Goal: Task Accomplishment & Management: Manage account settings

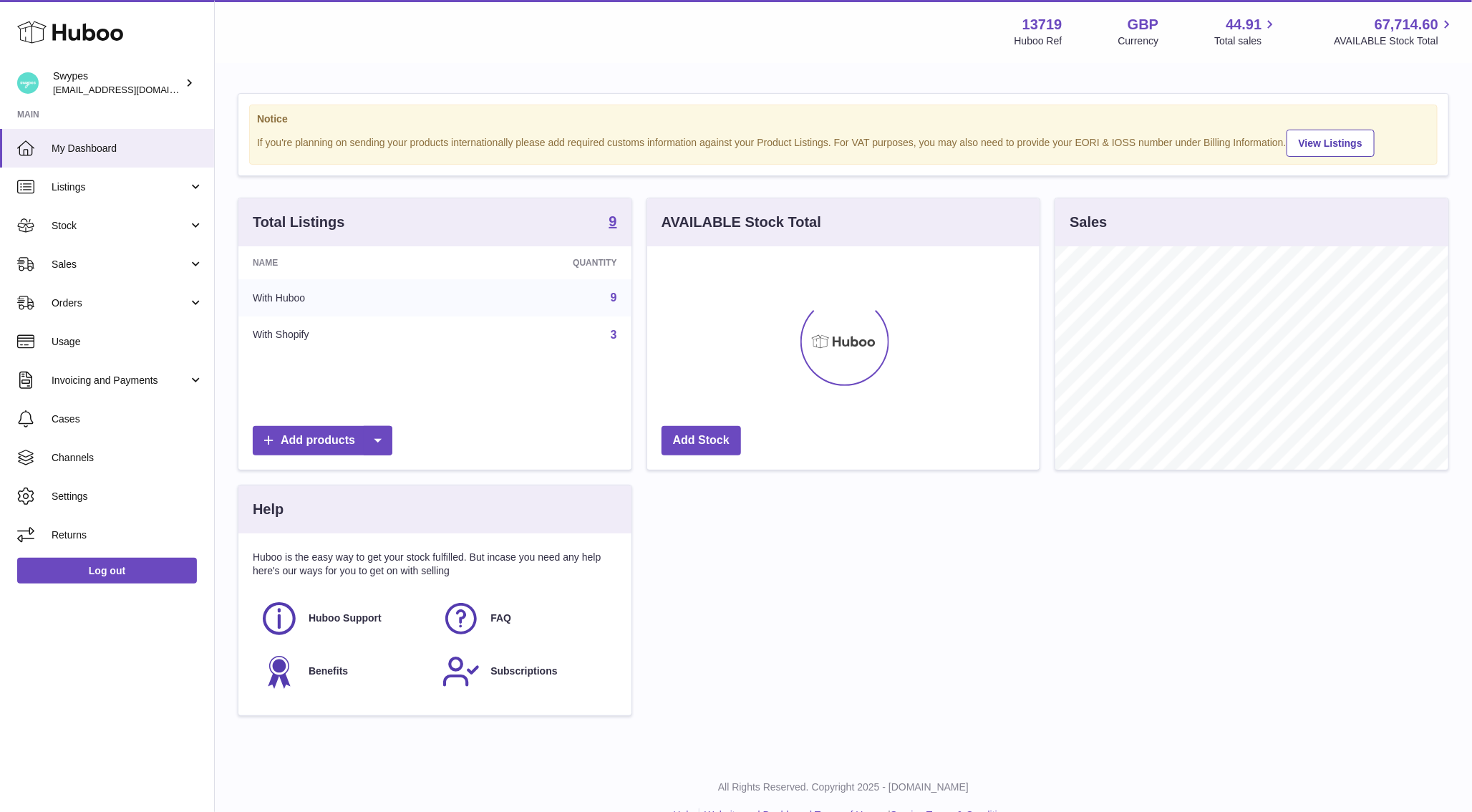
scroll to position [224, 393]
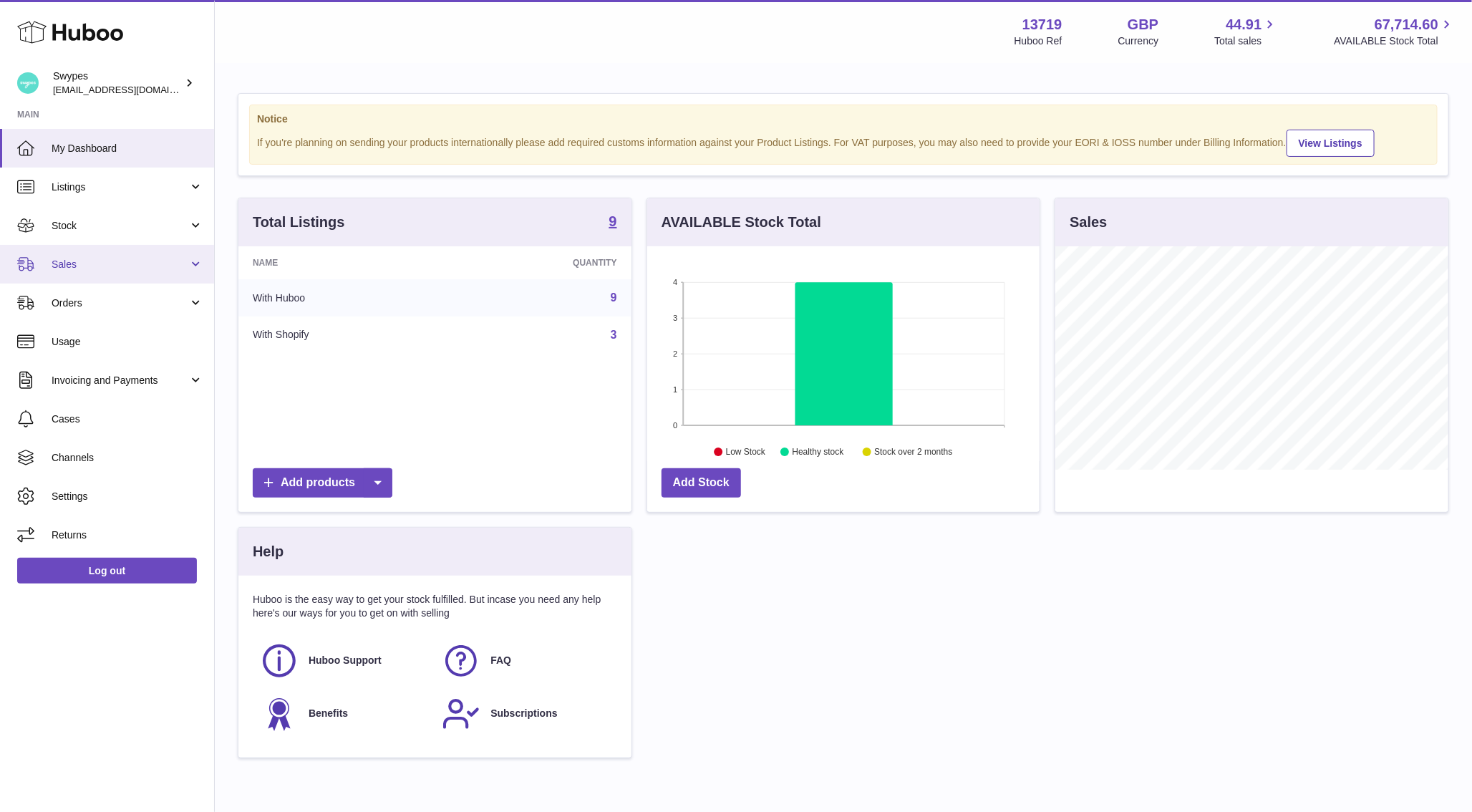
click at [148, 262] on span "Sales" at bounding box center [120, 264] width 137 height 14
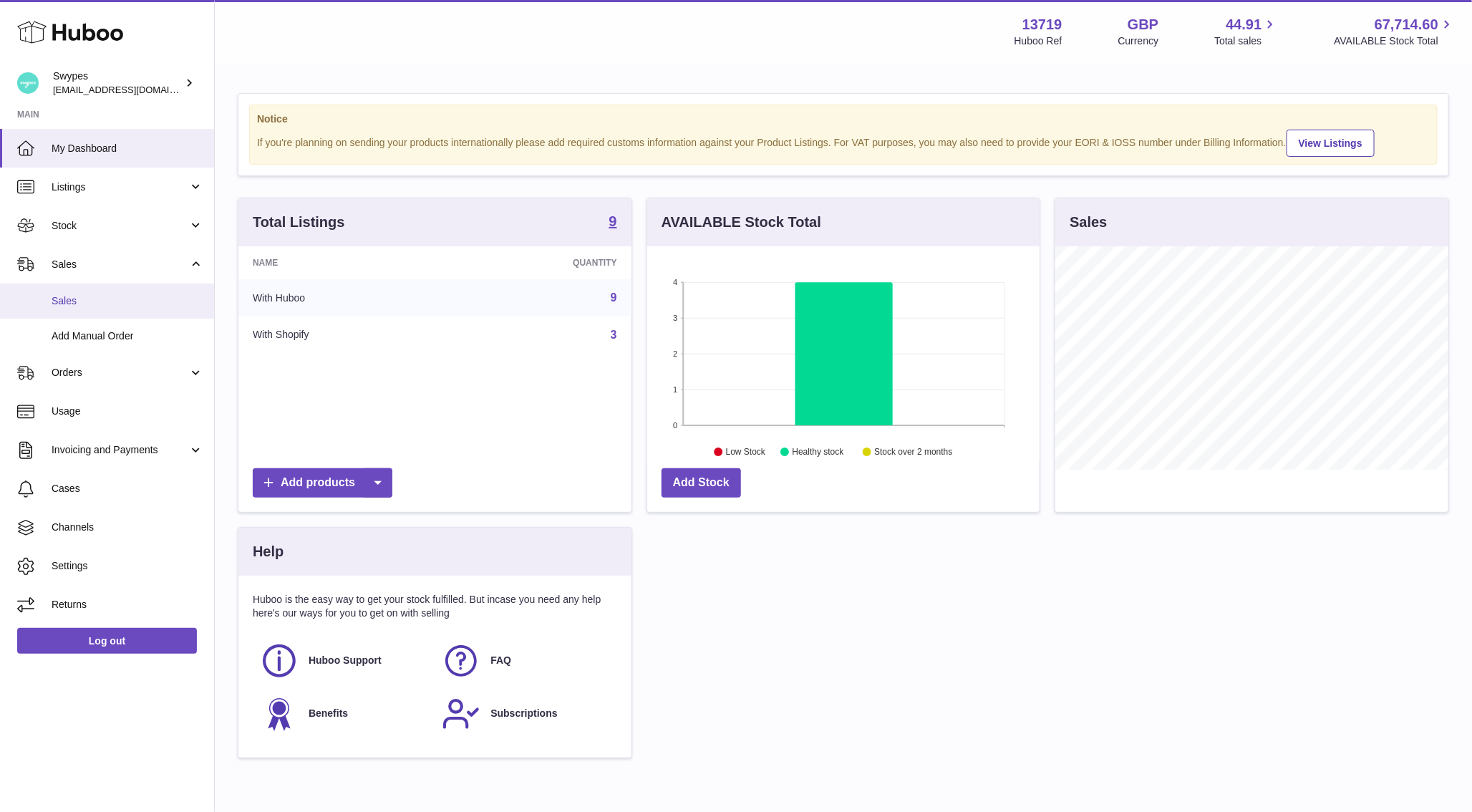
click at [134, 293] on link "Sales" at bounding box center [107, 301] width 214 height 35
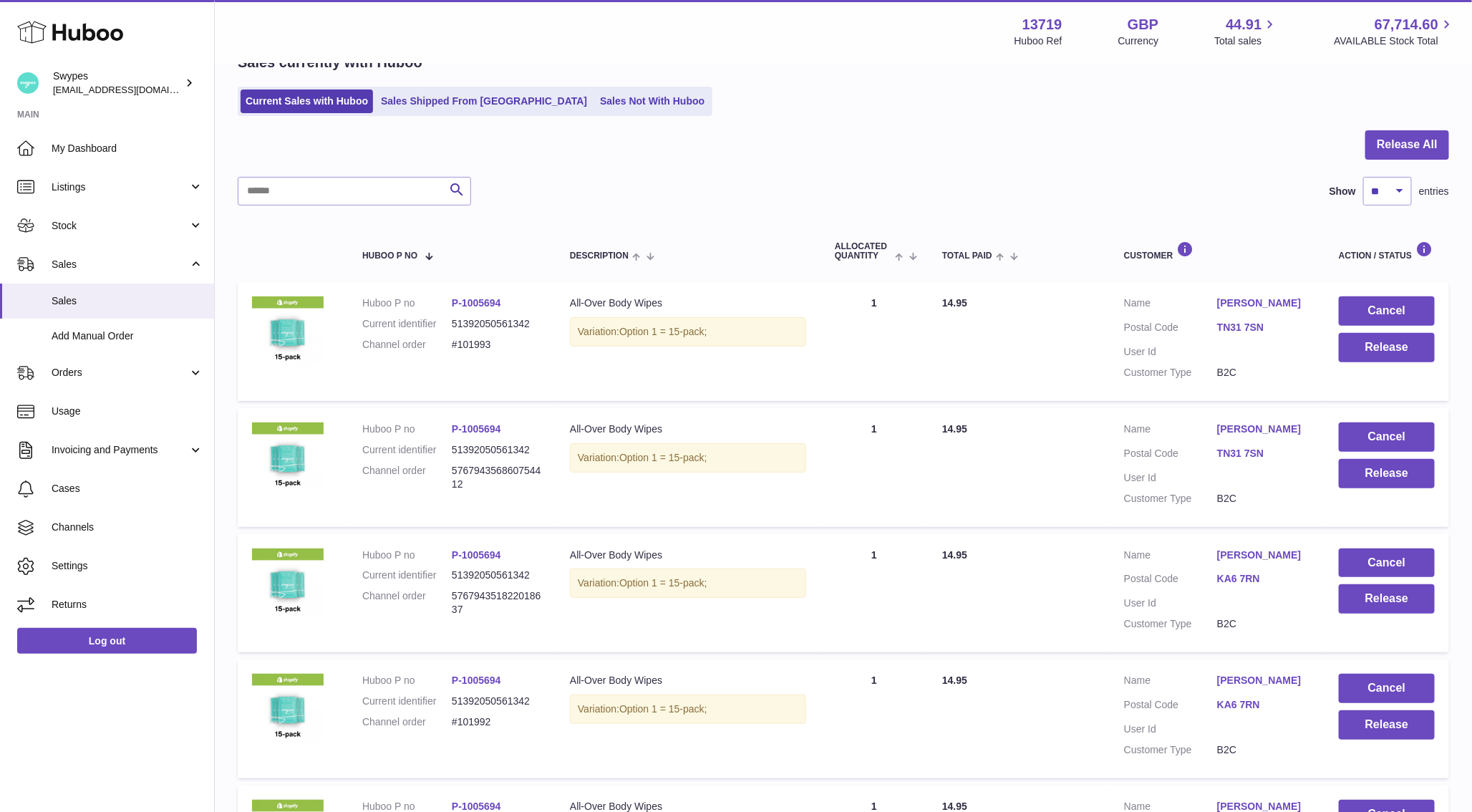
scroll to position [145, 0]
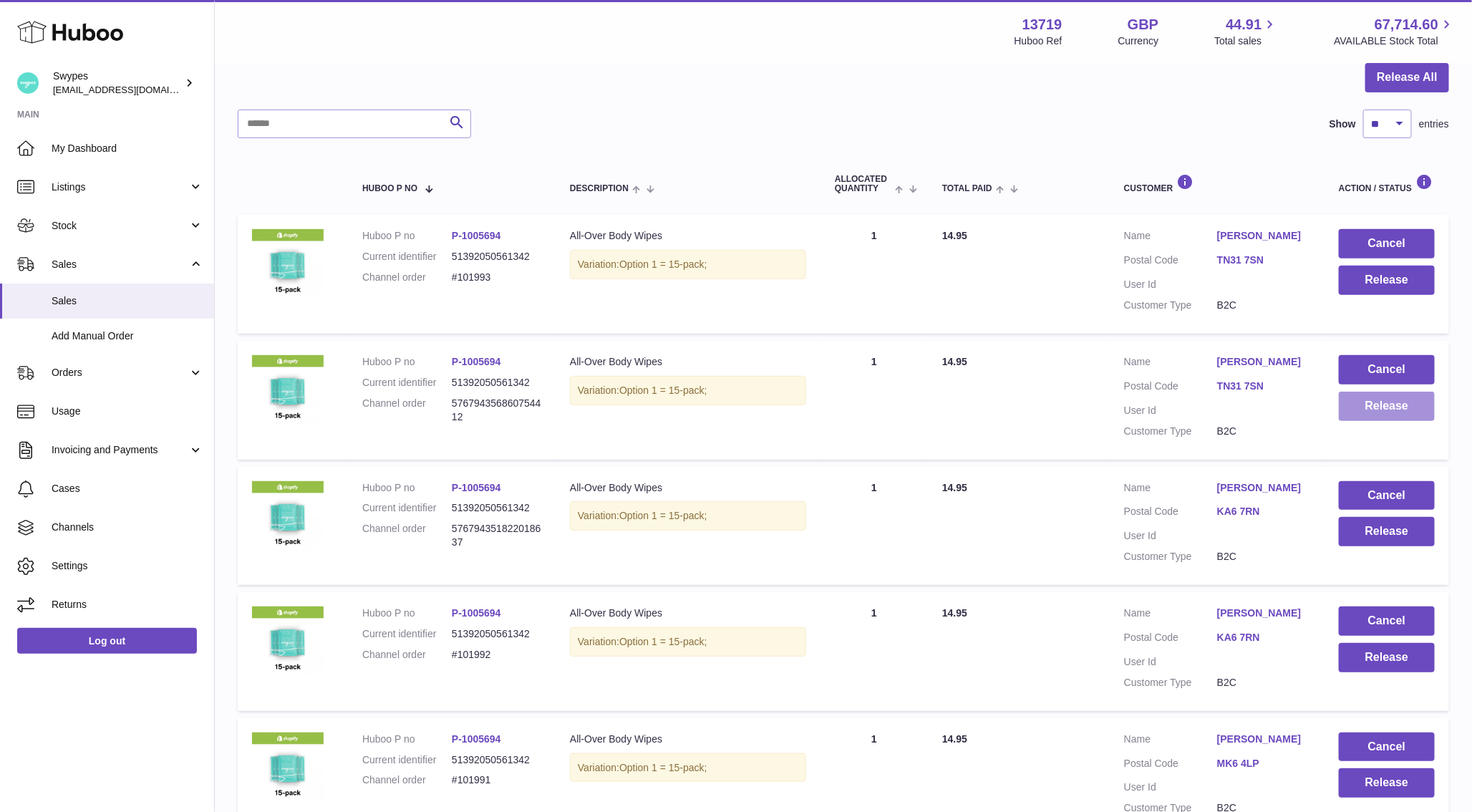
click at [1361, 404] on button "Release" at bounding box center [1387, 406] width 96 height 29
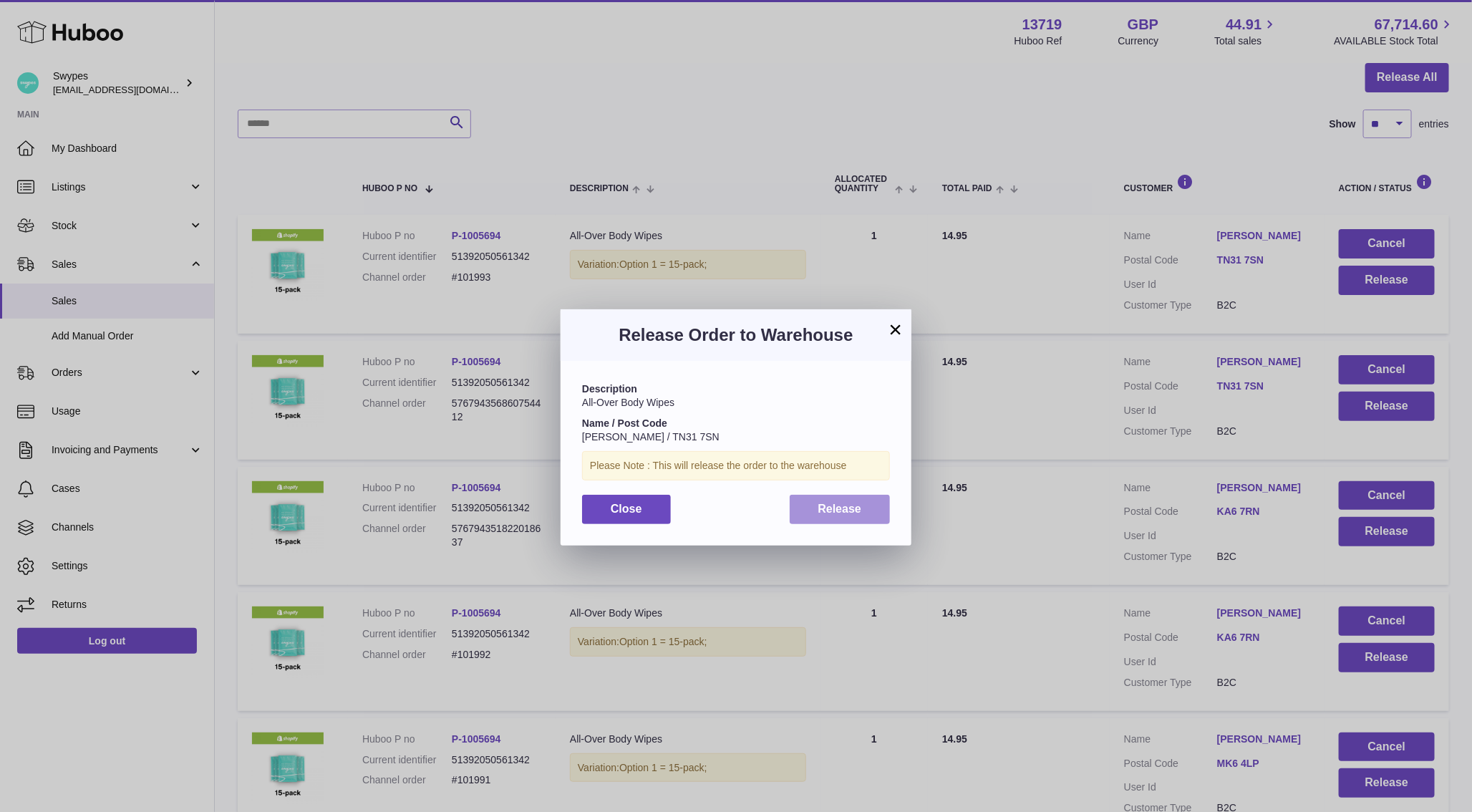
click at [857, 507] on span "Release" at bounding box center [840, 509] width 43 height 12
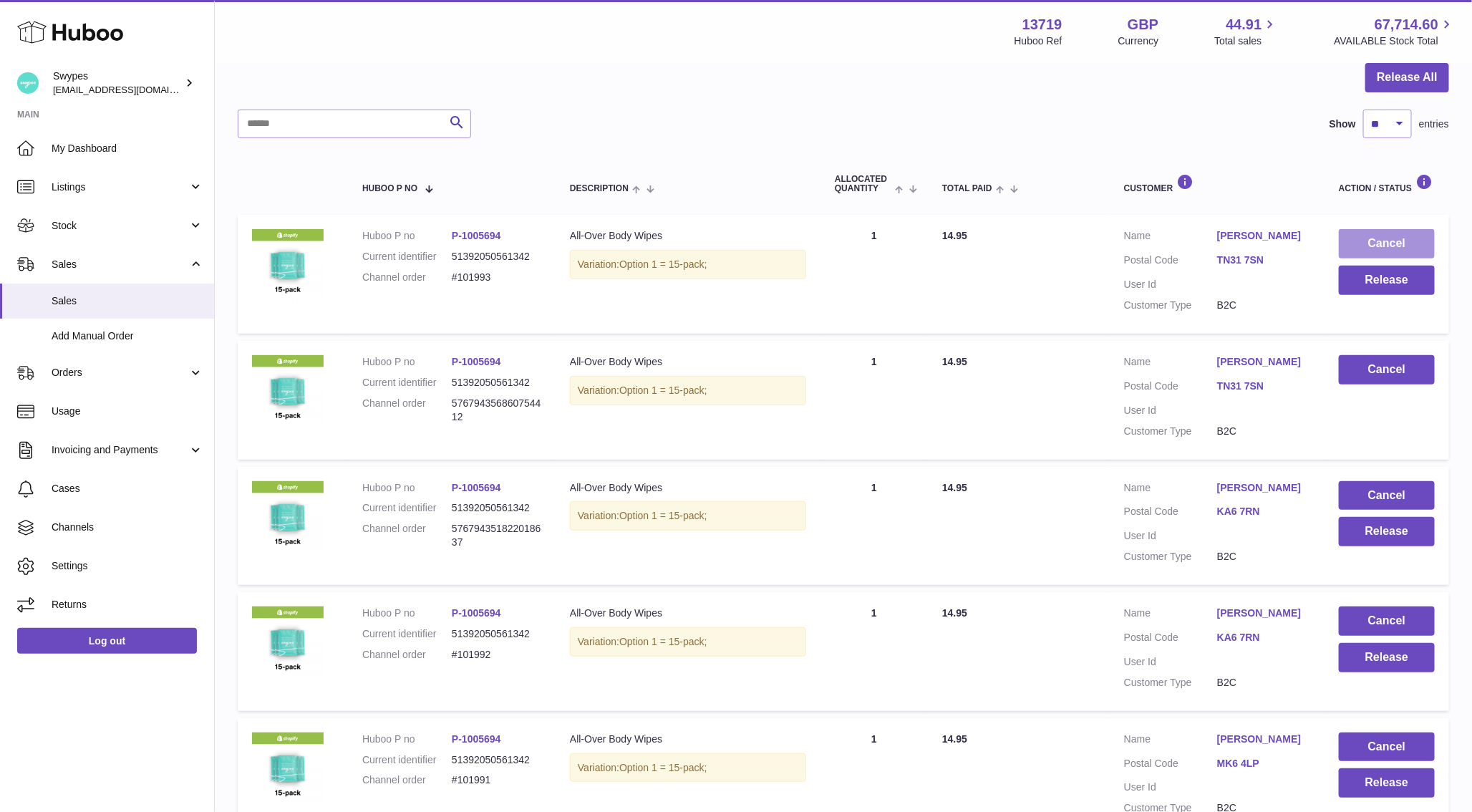
click at [1355, 232] on button "Cancel" at bounding box center [1387, 244] width 96 height 29
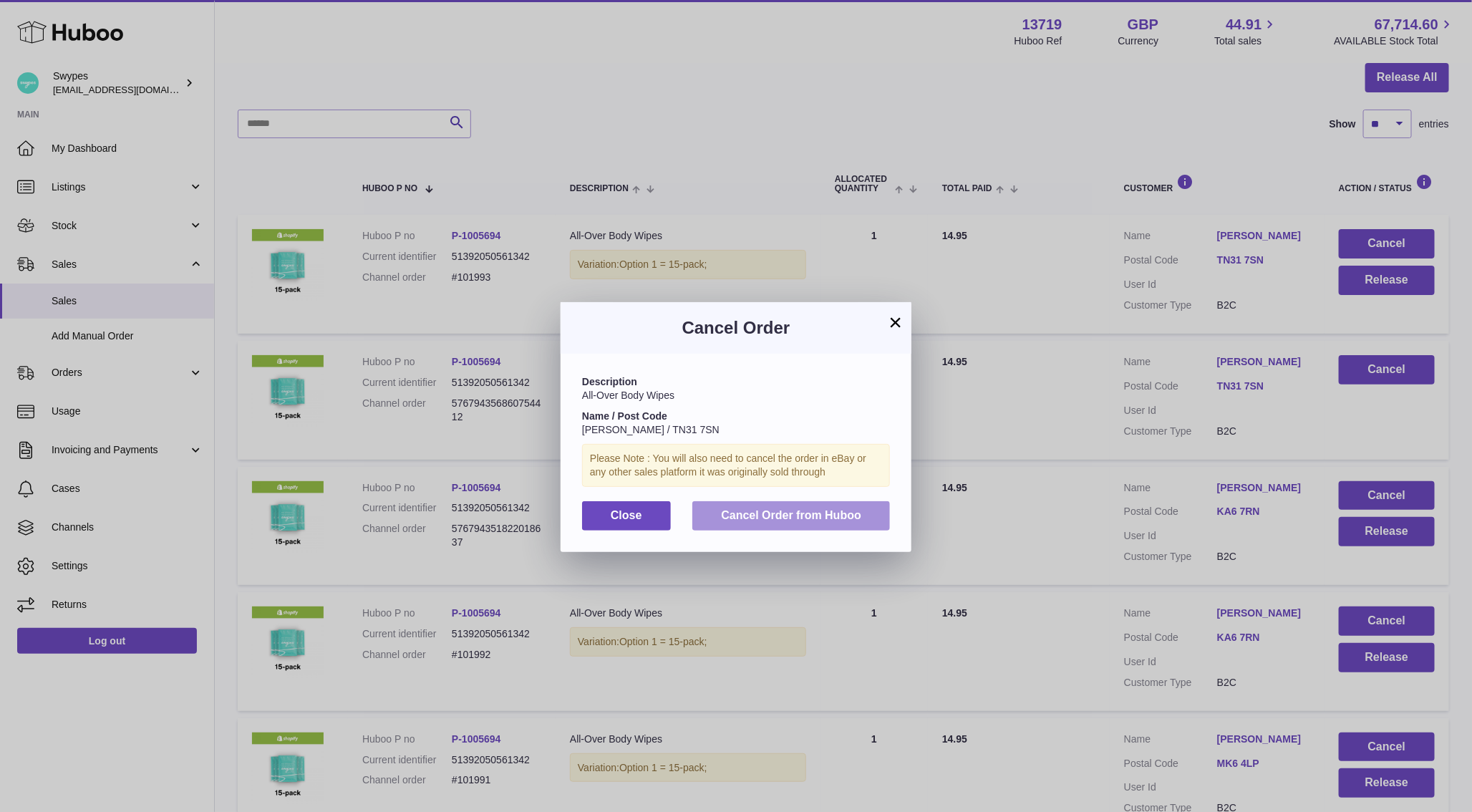
click at [848, 511] on span "Cancel Order from Huboo" at bounding box center [791, 515] width 140 height 12
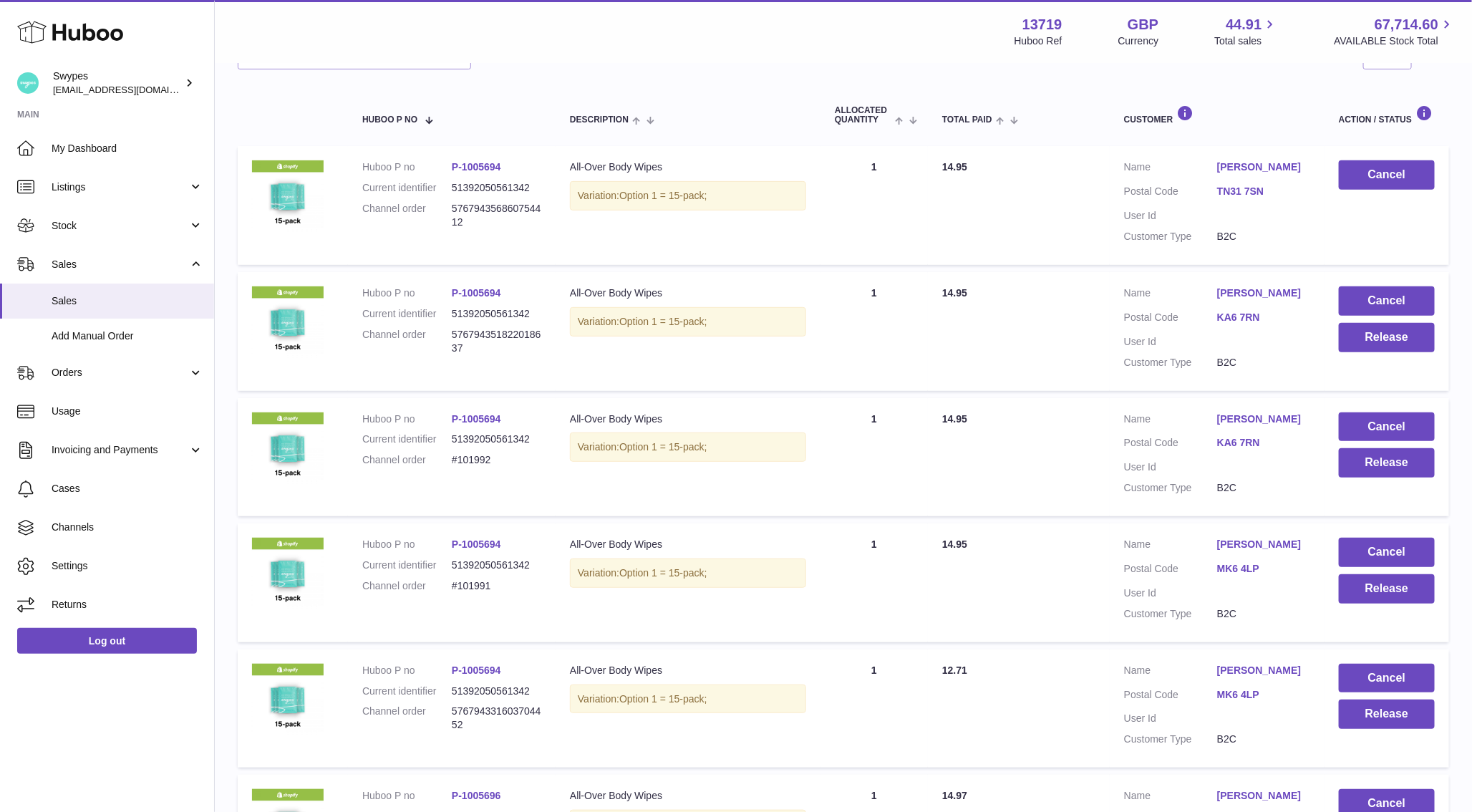
scroll to position [224, 0]
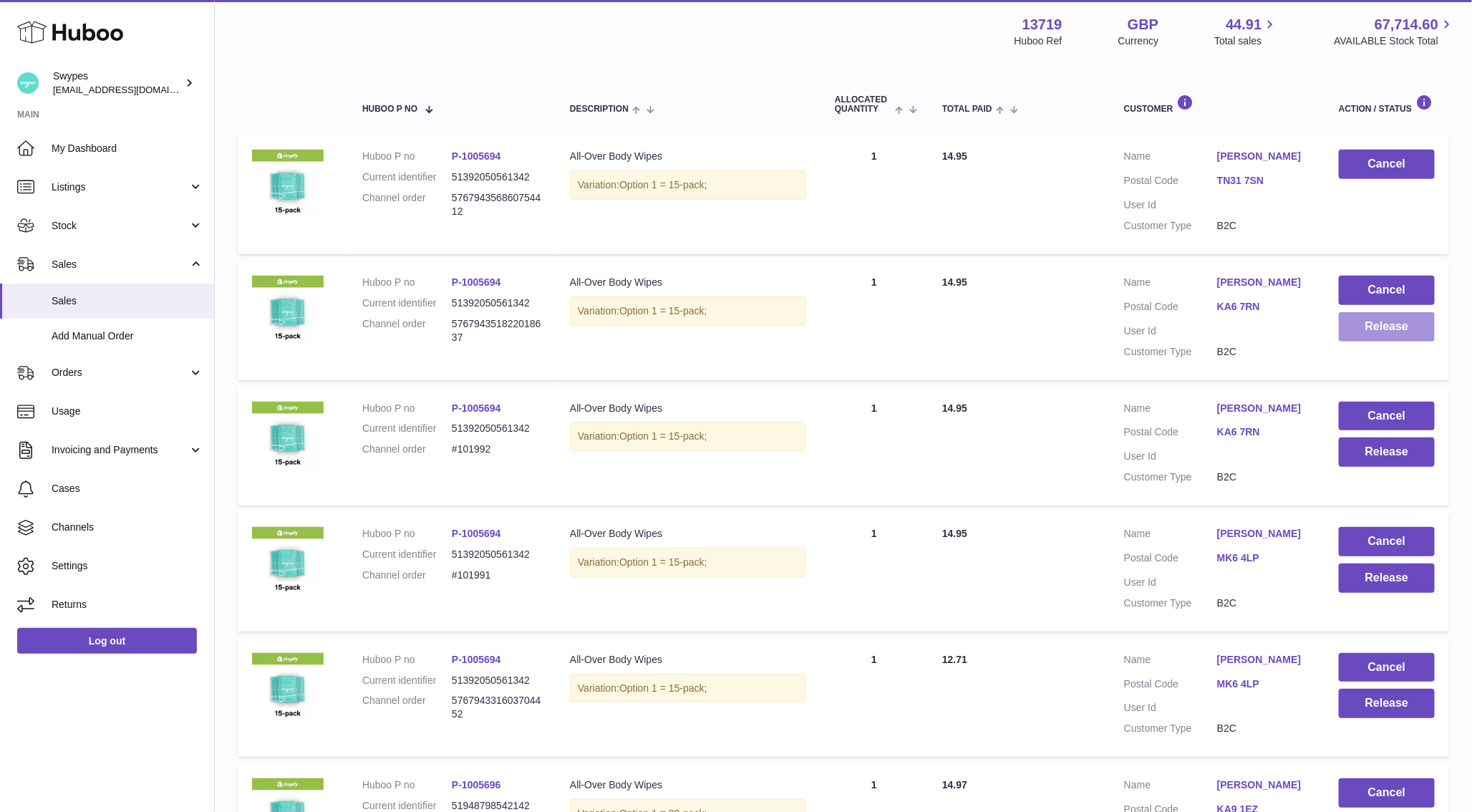
click at [1378, 328] on button "Release" at bounding box center [1387, 327] width 96 height 29
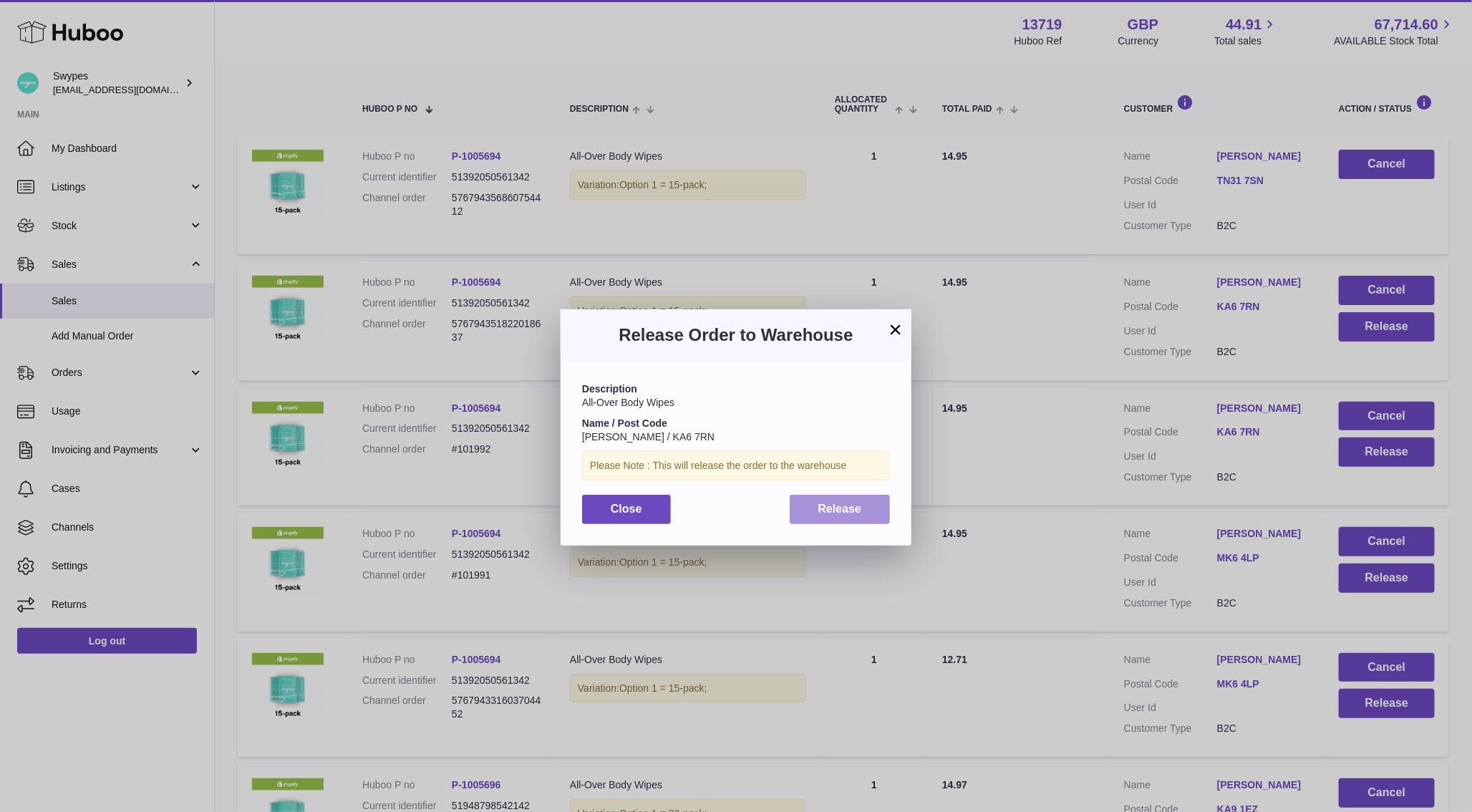
click at [880, 514] on button "Release" at bounding box center [840, 510] width 101 height 29
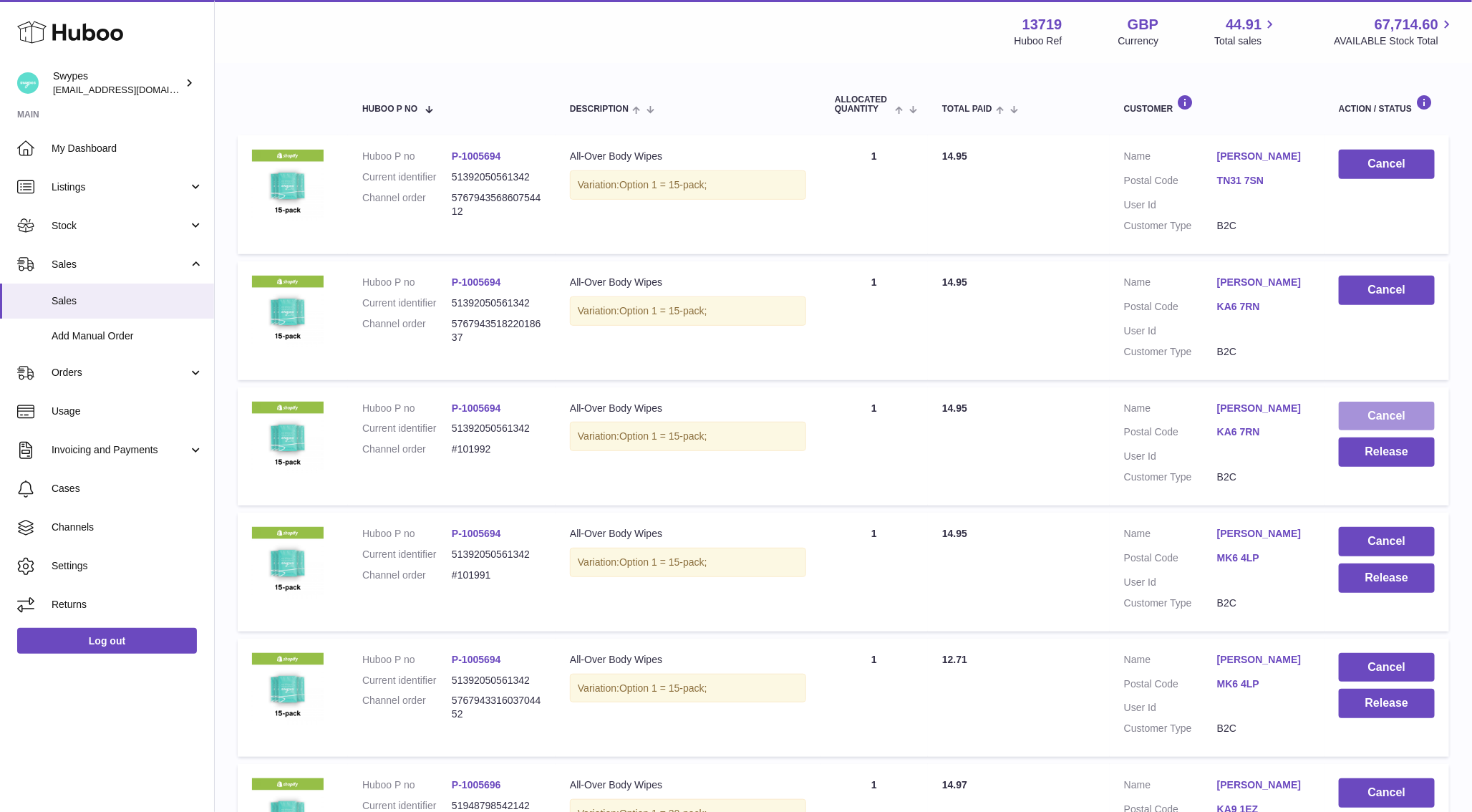
click at [1378, 422] on button "Cancel" at bounding box center [1387, 416] width 96 height 29
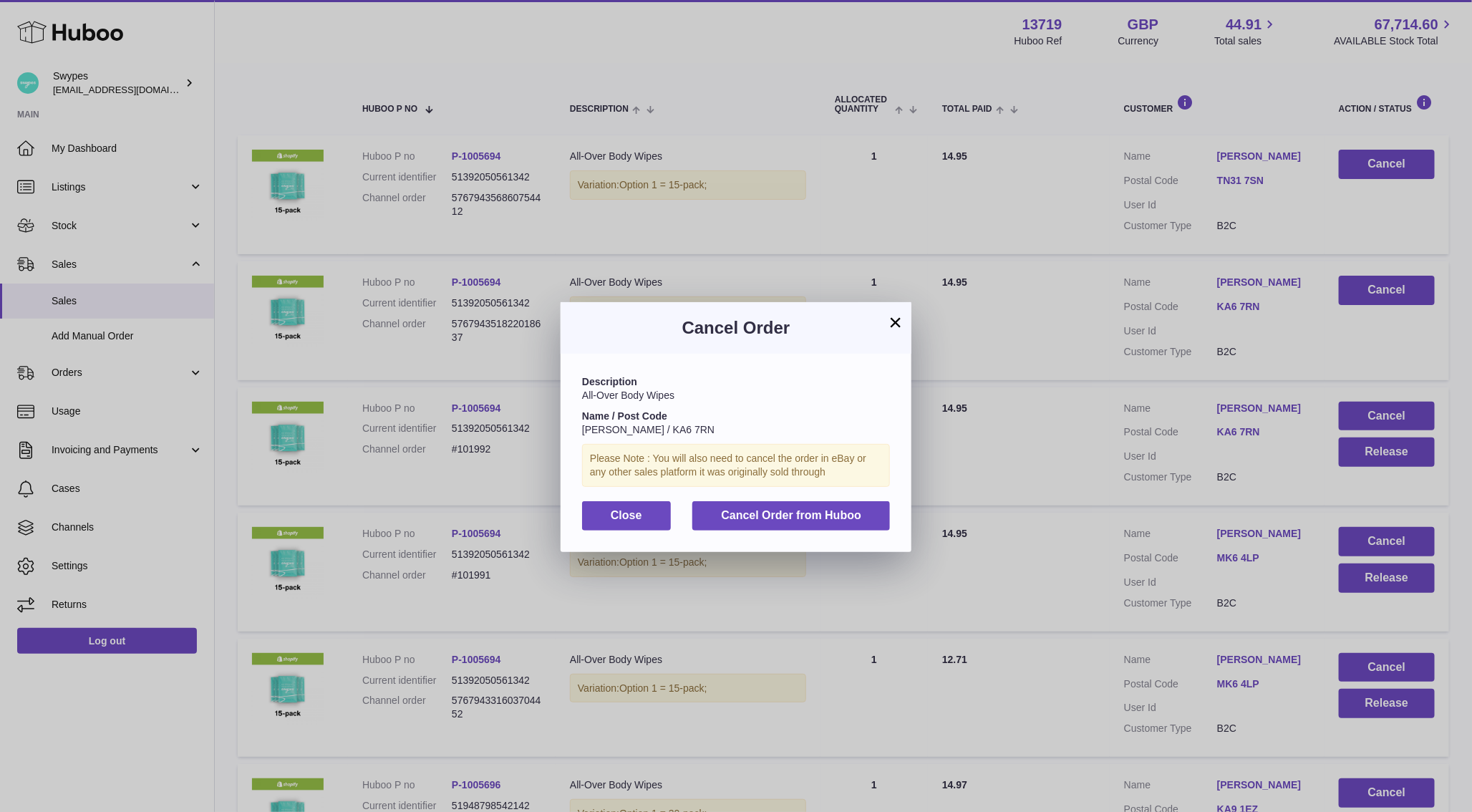
click at [823, 499] on div "Description All-Over Body Wipes Name / Post Code Alexander Mcculloch / KA6 7RN …" at bounding box center [736, 452] width 351 height 198
click at [823, 502] on button "Cancel Order from Huboo" at bounding box center [791, 516] width 198 height 29
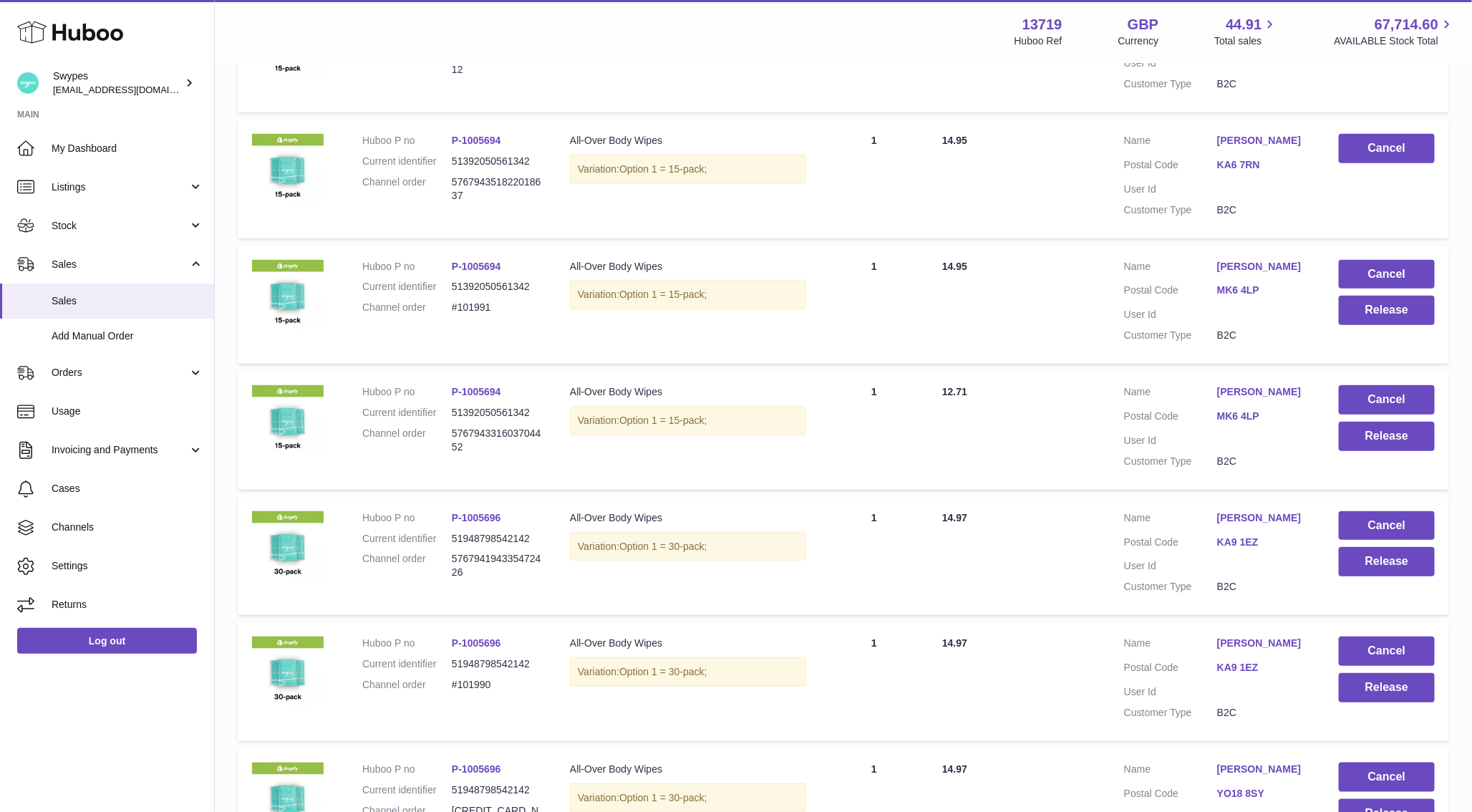
scroll to position [387, 0]
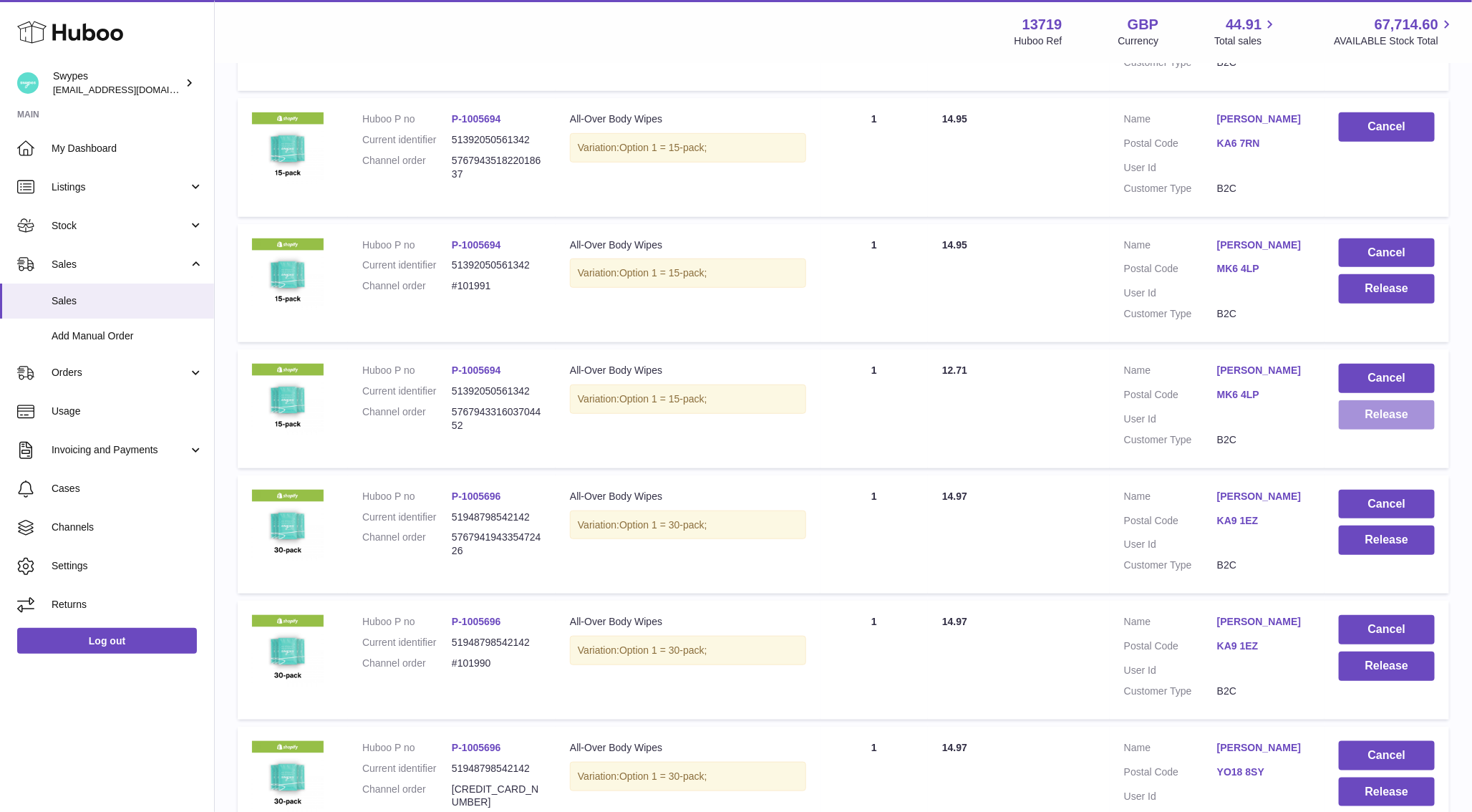
click at [1366, 430] on button "Release" at bounding box center [1387, 415] width 96 height 29
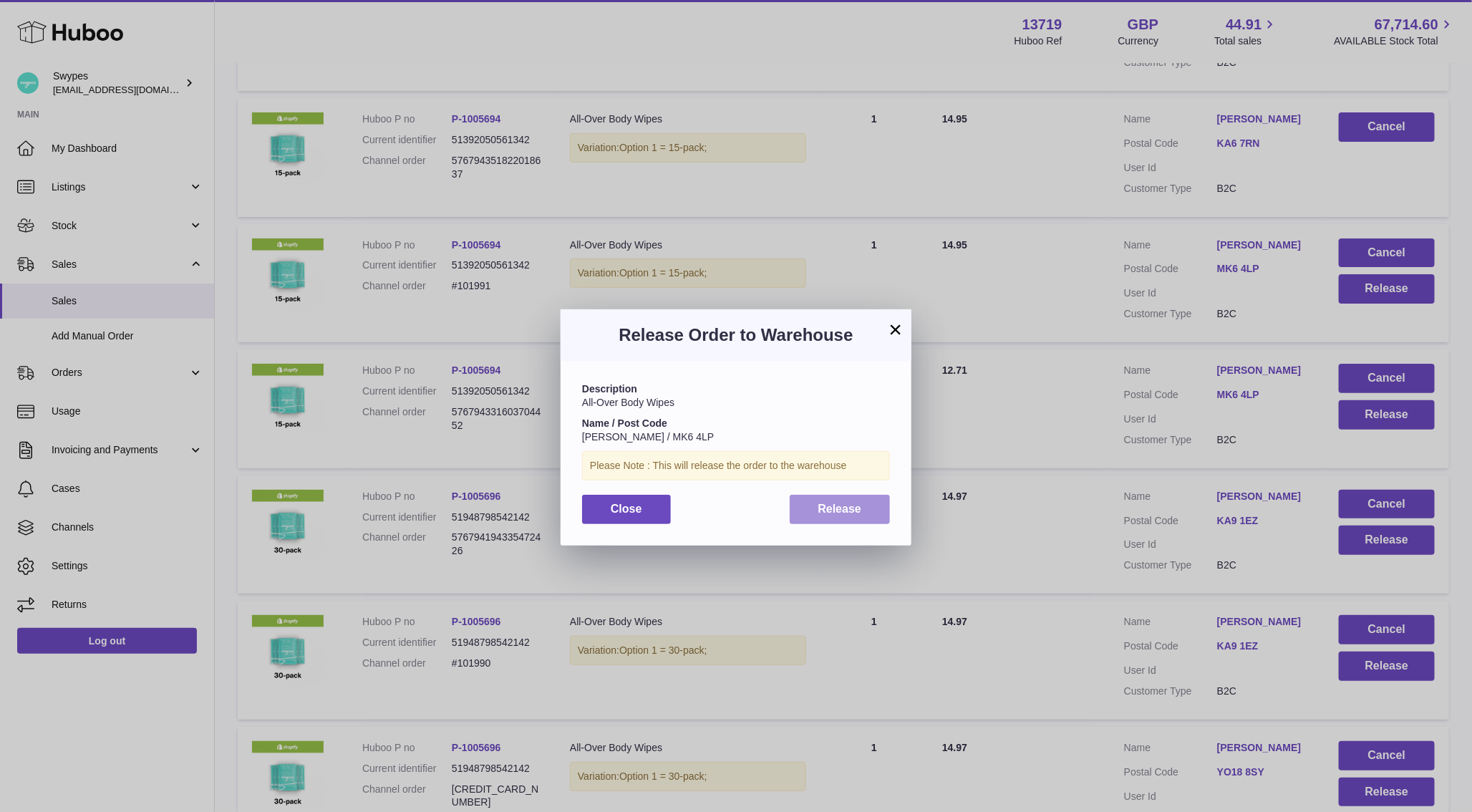
click at [811, 509] on button "Release" at bounding box center [840, 510] width 101 height 29
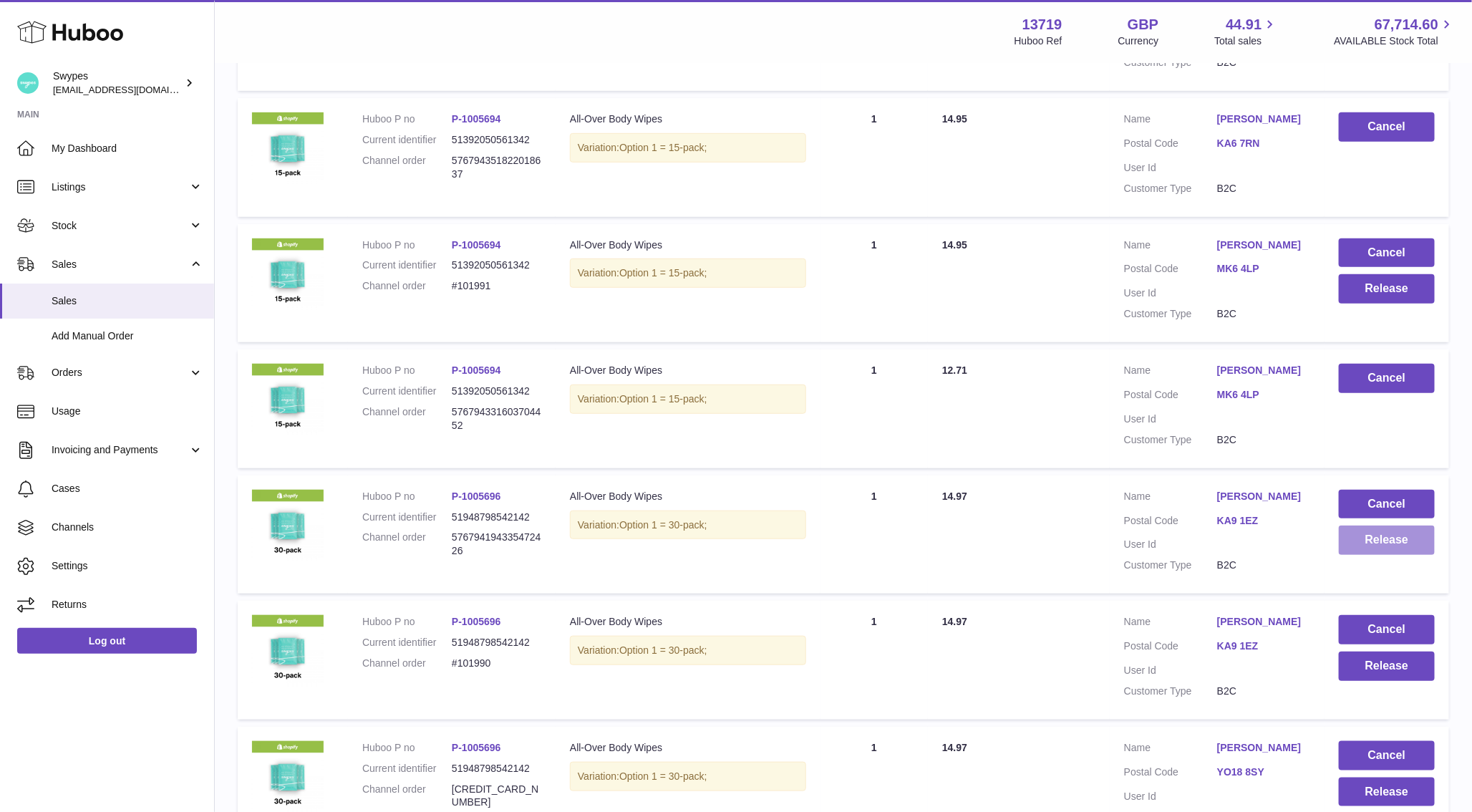
click at [1384, 555] on button "Release" at bounding box center [1387, 540] width 96 height 29
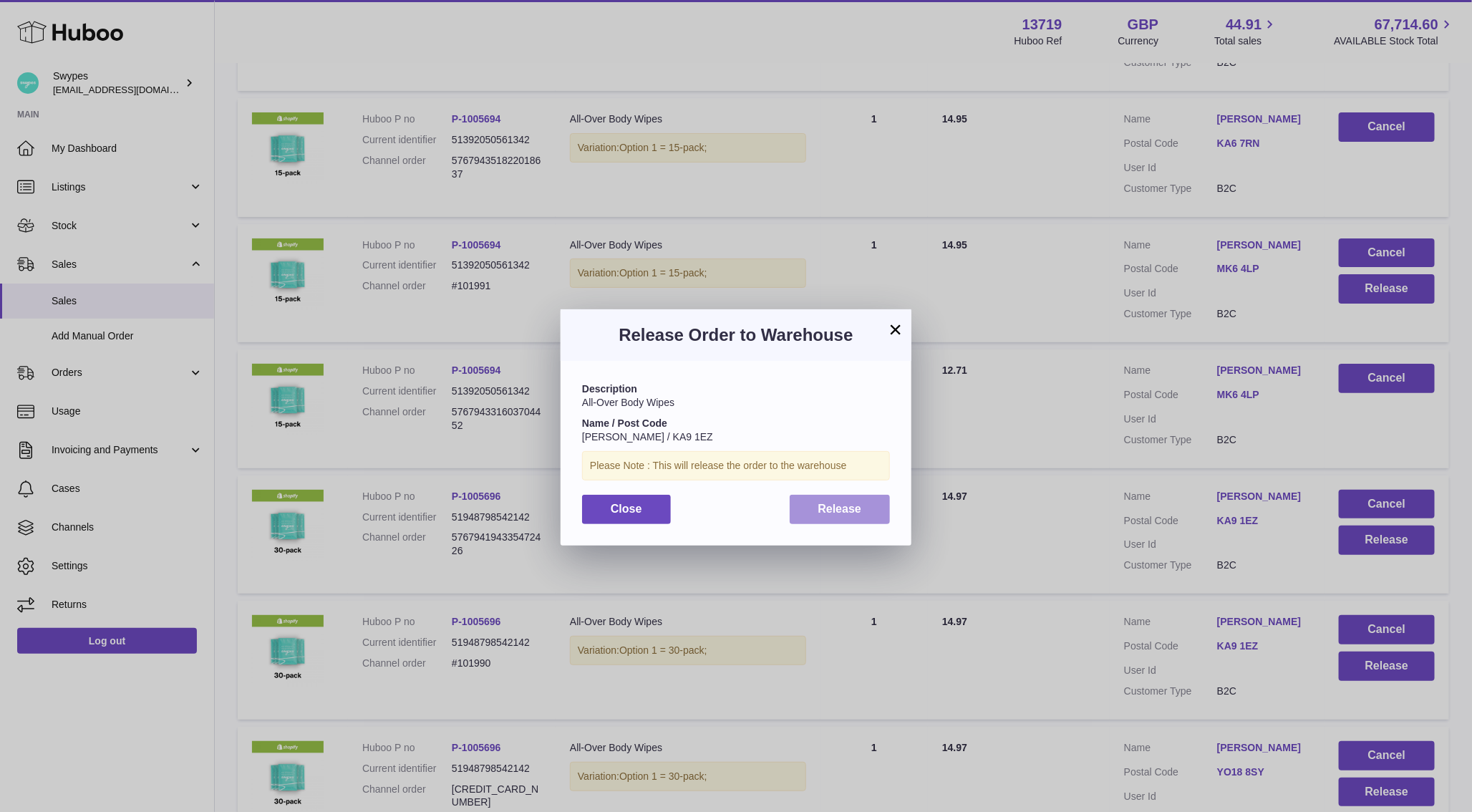
click at [842, 496] on button "Release" at bounding box center [840, 510] width 101 height 29
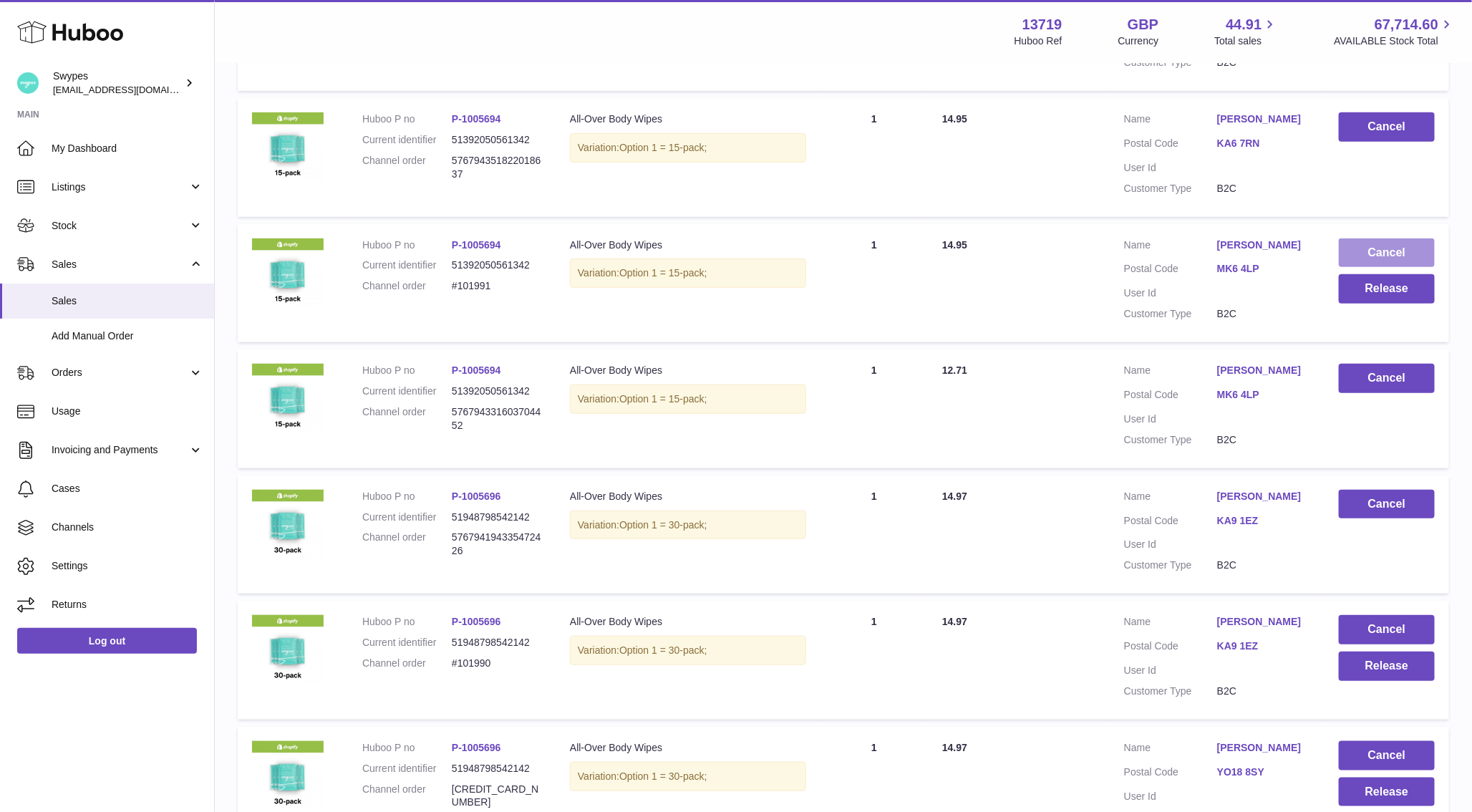
click at [1392, 267] on button "Cancel" at bounding box center [1387, 253] width 96 height 29
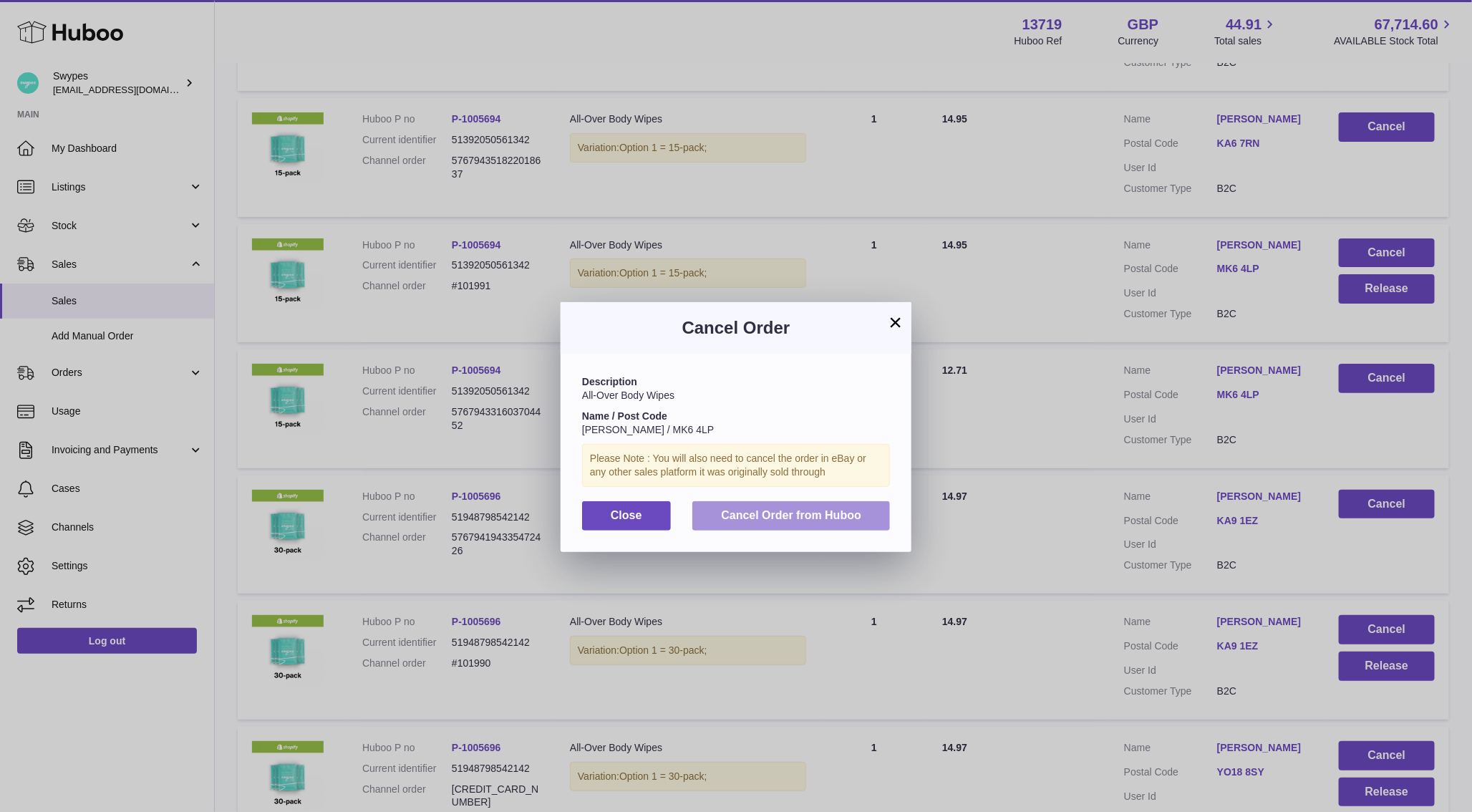
click at [743, 516] on span "Cancel Order from Huboo" at bounding box center [791, 515] width 140 height 12
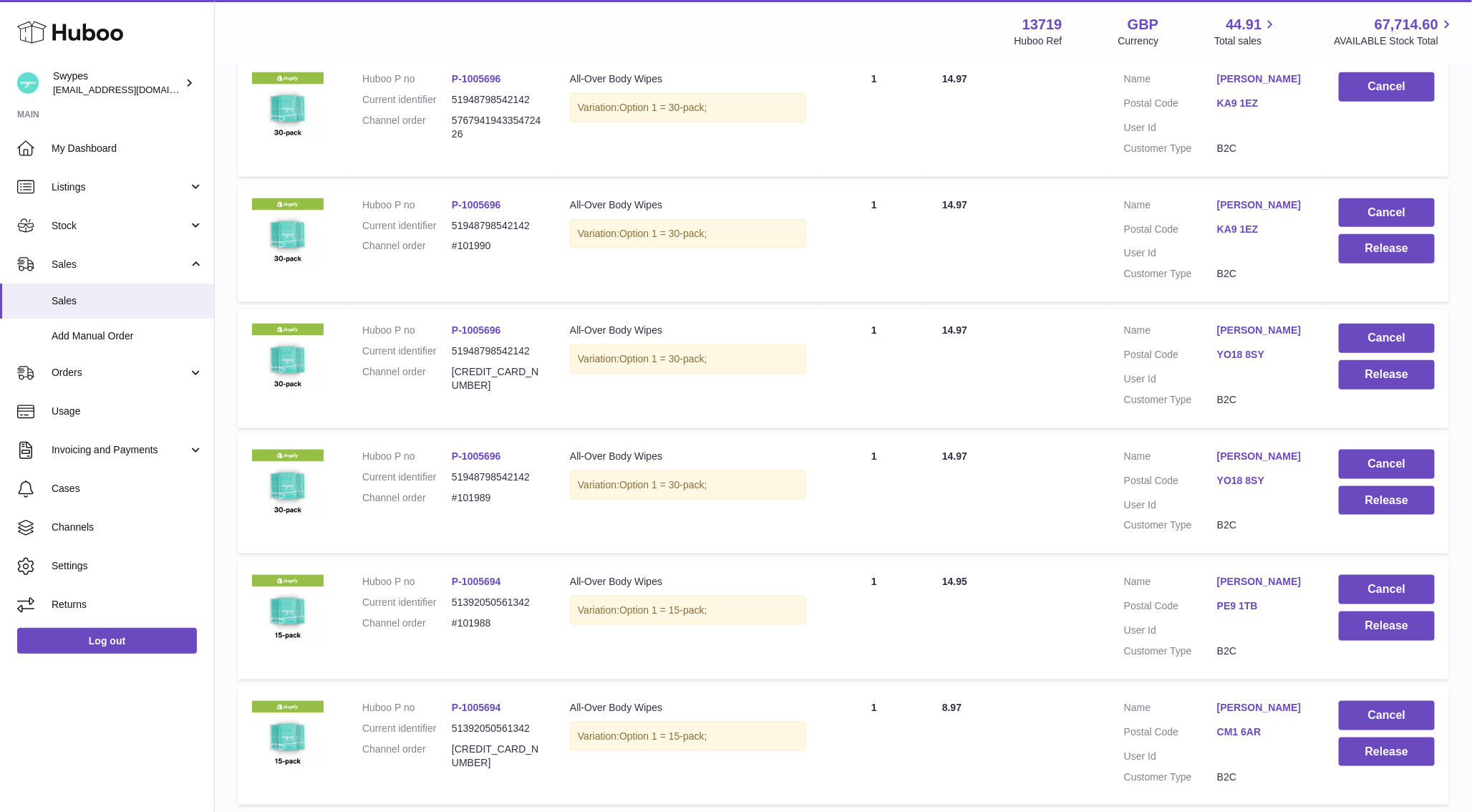
scroll to position [709, 0]
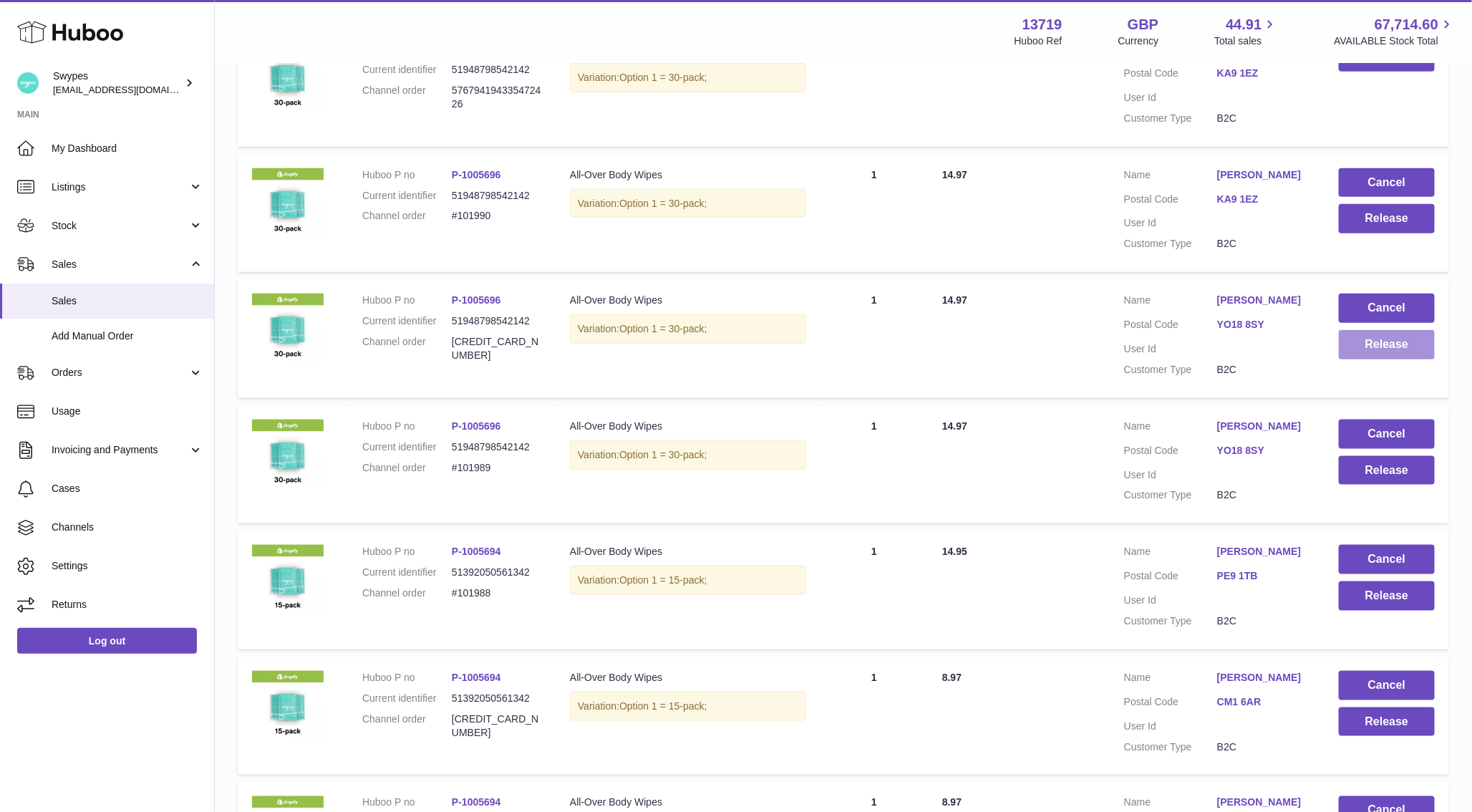
click at [1361, 358] on button "Release" at bounding box center [1387, 345] width 96 height 29
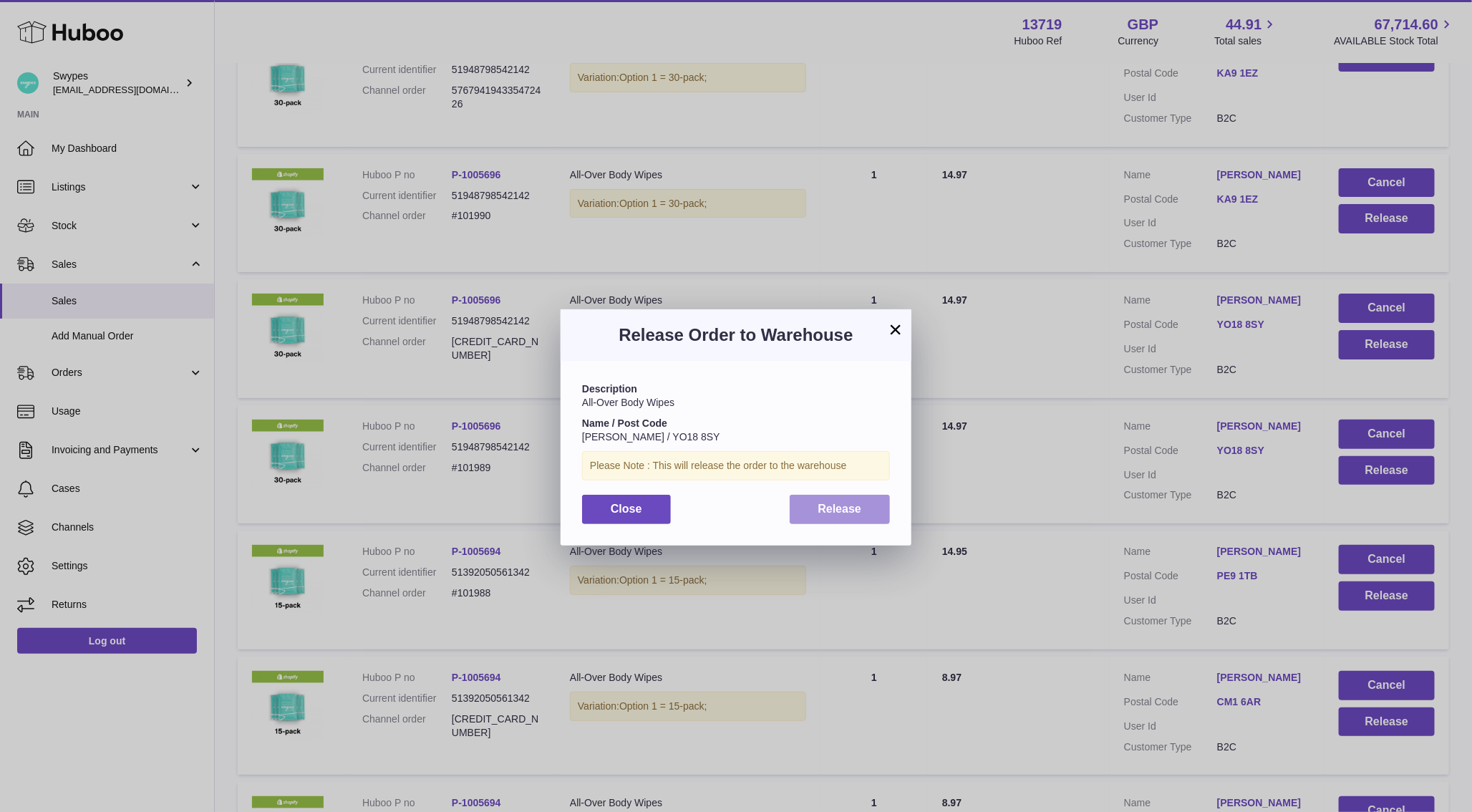
click at [863, 495] on button "Release" at bounding box center [840, 510] width 101 height 29
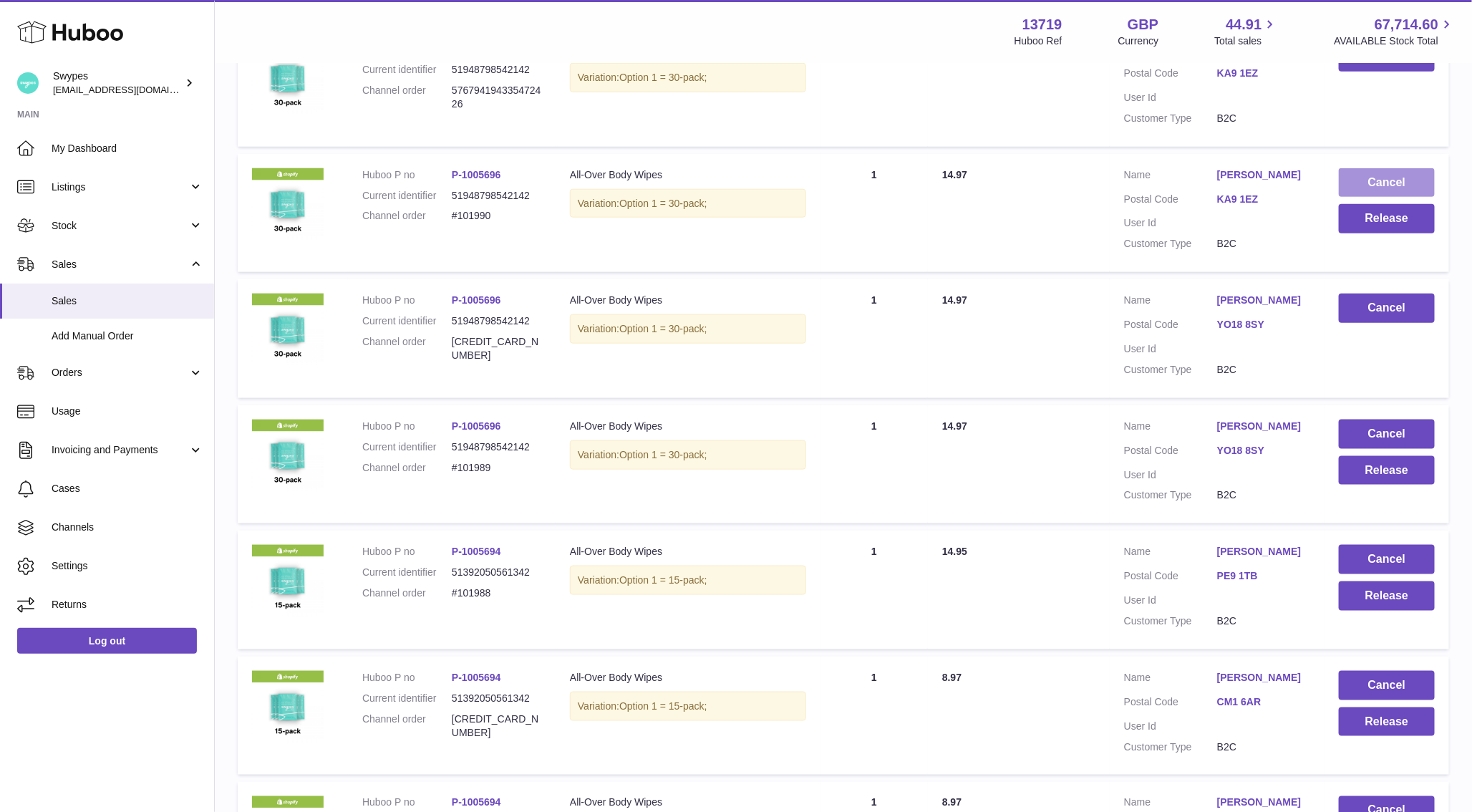
click at [1384, 190] on button "Cancel" at bounding box center [1387, 183] width 96 height 29
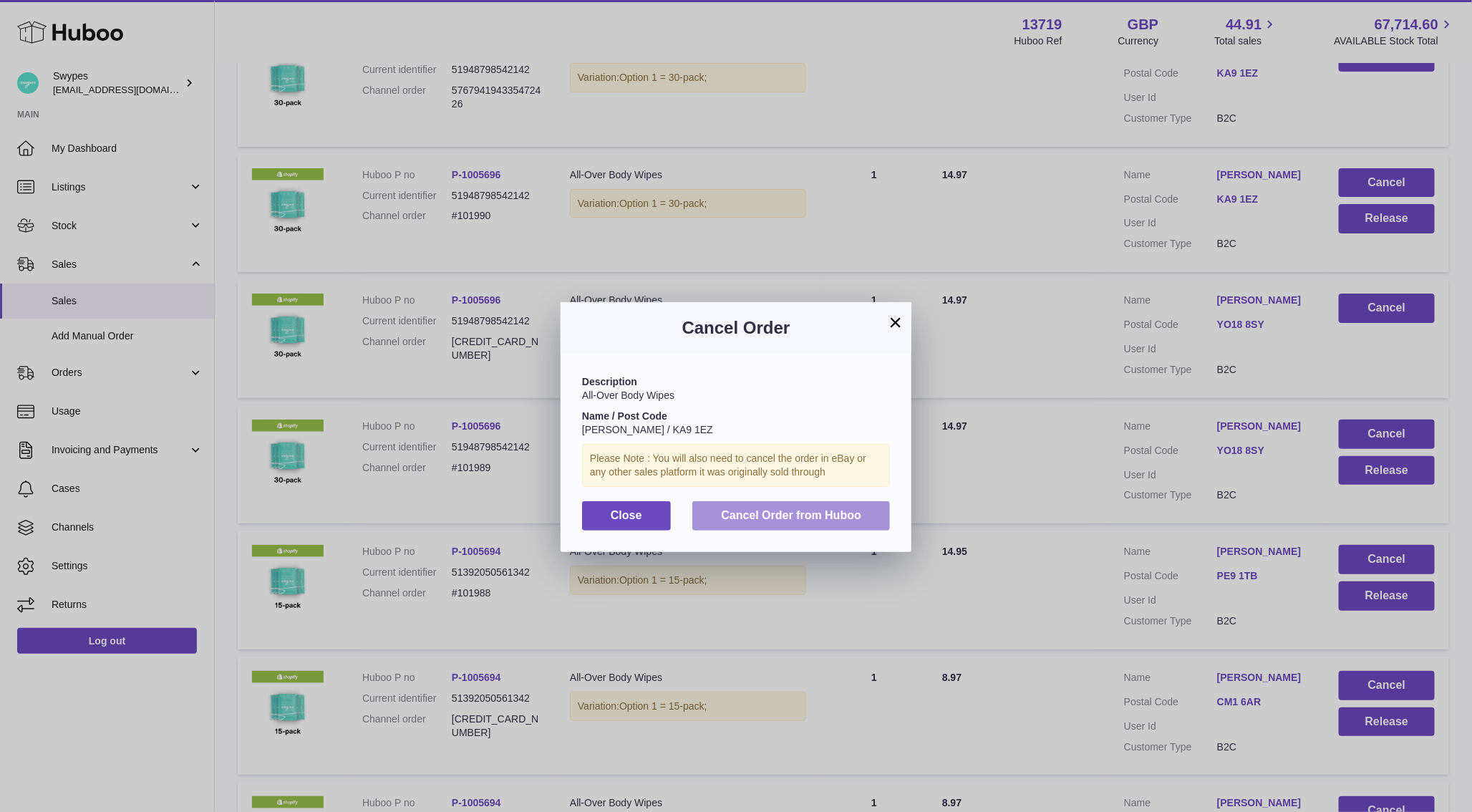
click at [832, 515] on span "Cancel Order from Huboo" at bounding box center [791, 515] width 140 height 12
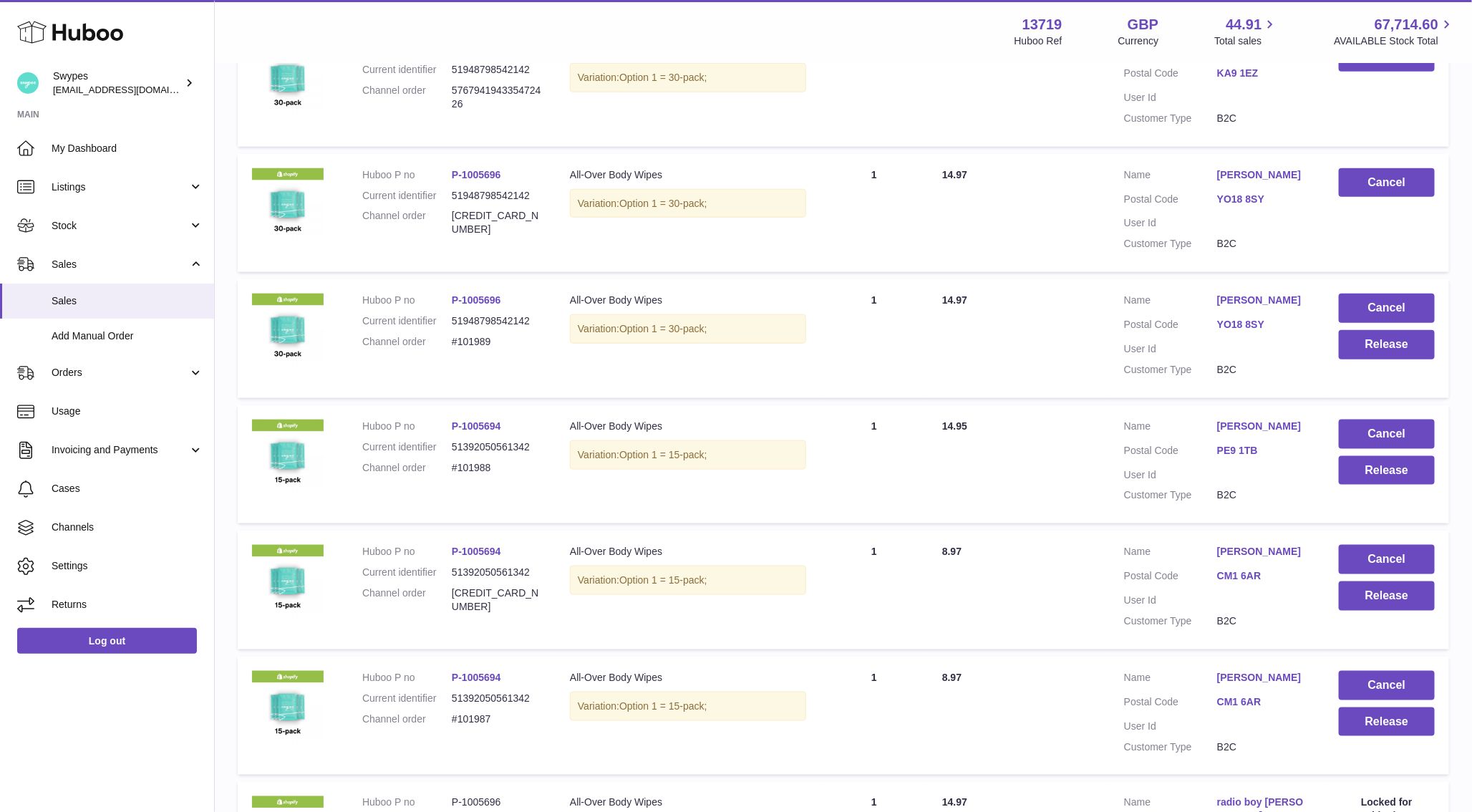
scroll to position [792, 0]
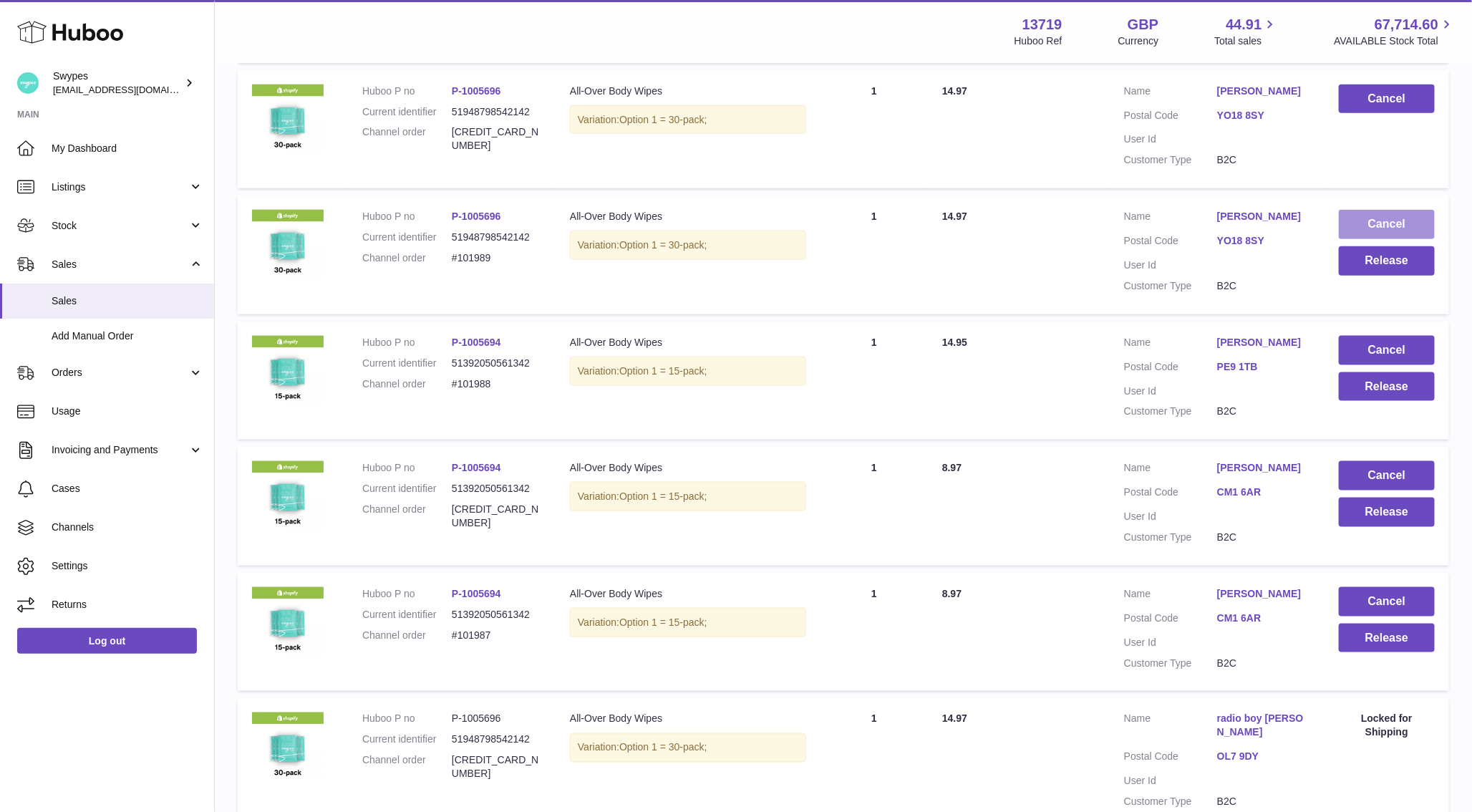
click at [1366, 236] on button "Cancel" at bounding box center [1387, 224] width 96 height 29
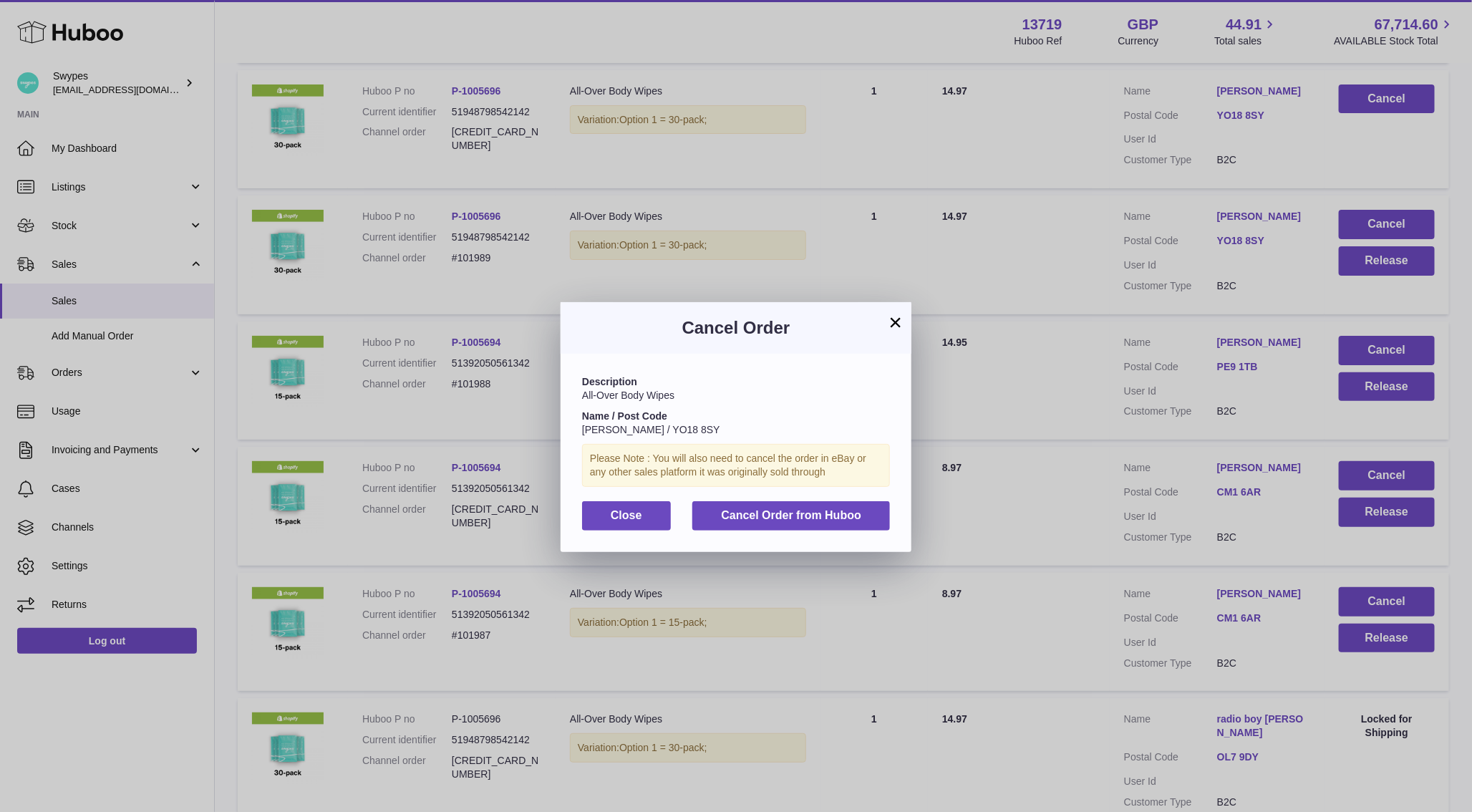
click at [902, 510] on div "Description All-Over Body Wipes Name / Post Code Emma Clark / YO18 8SY Please N…" at bounding box center [736, 452] width 351 height 198
click at [865, 510] on button "Cancel Order from Huboo" at bounding box center [791, 516] width 198 height 29
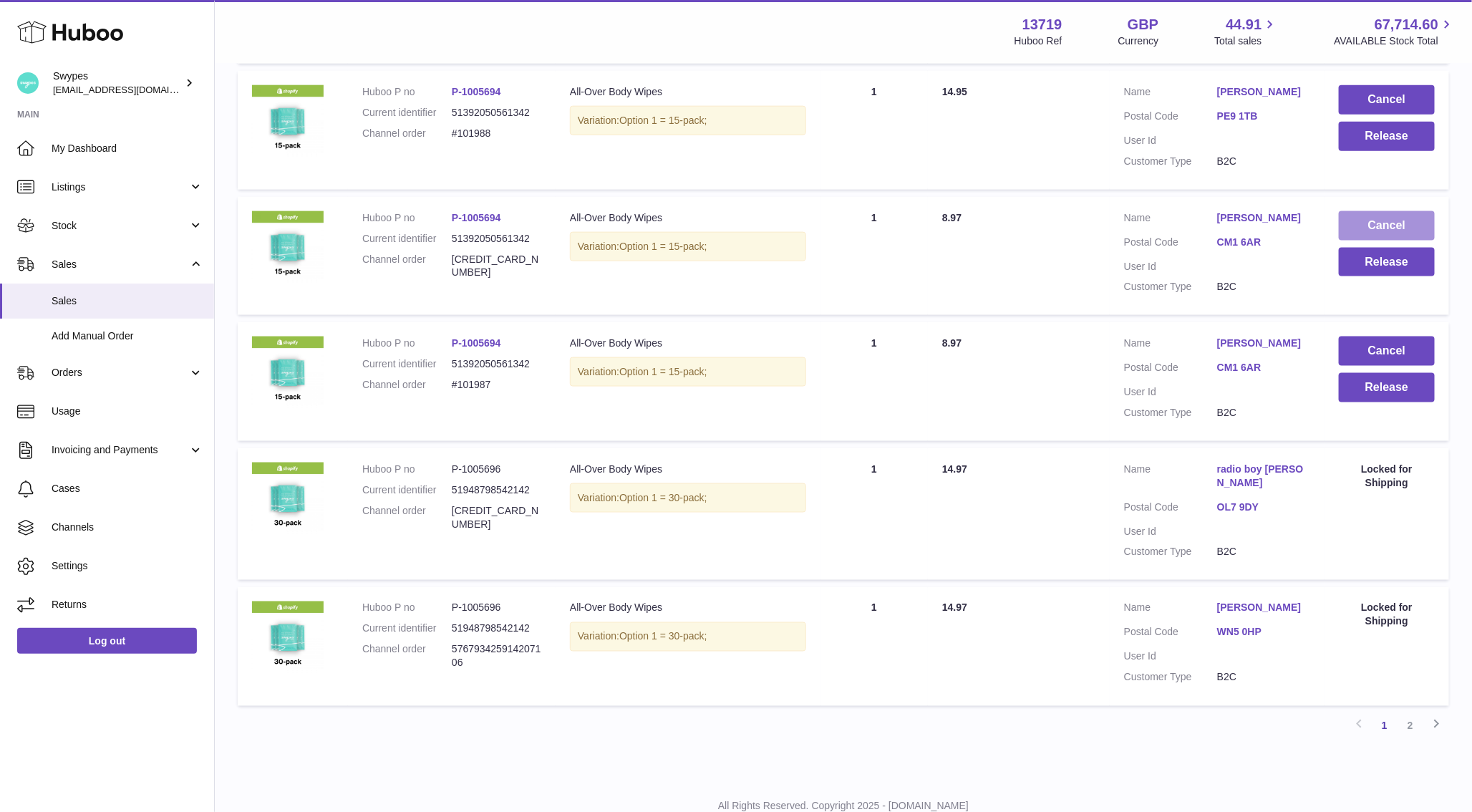
scroll to position [912, 0]
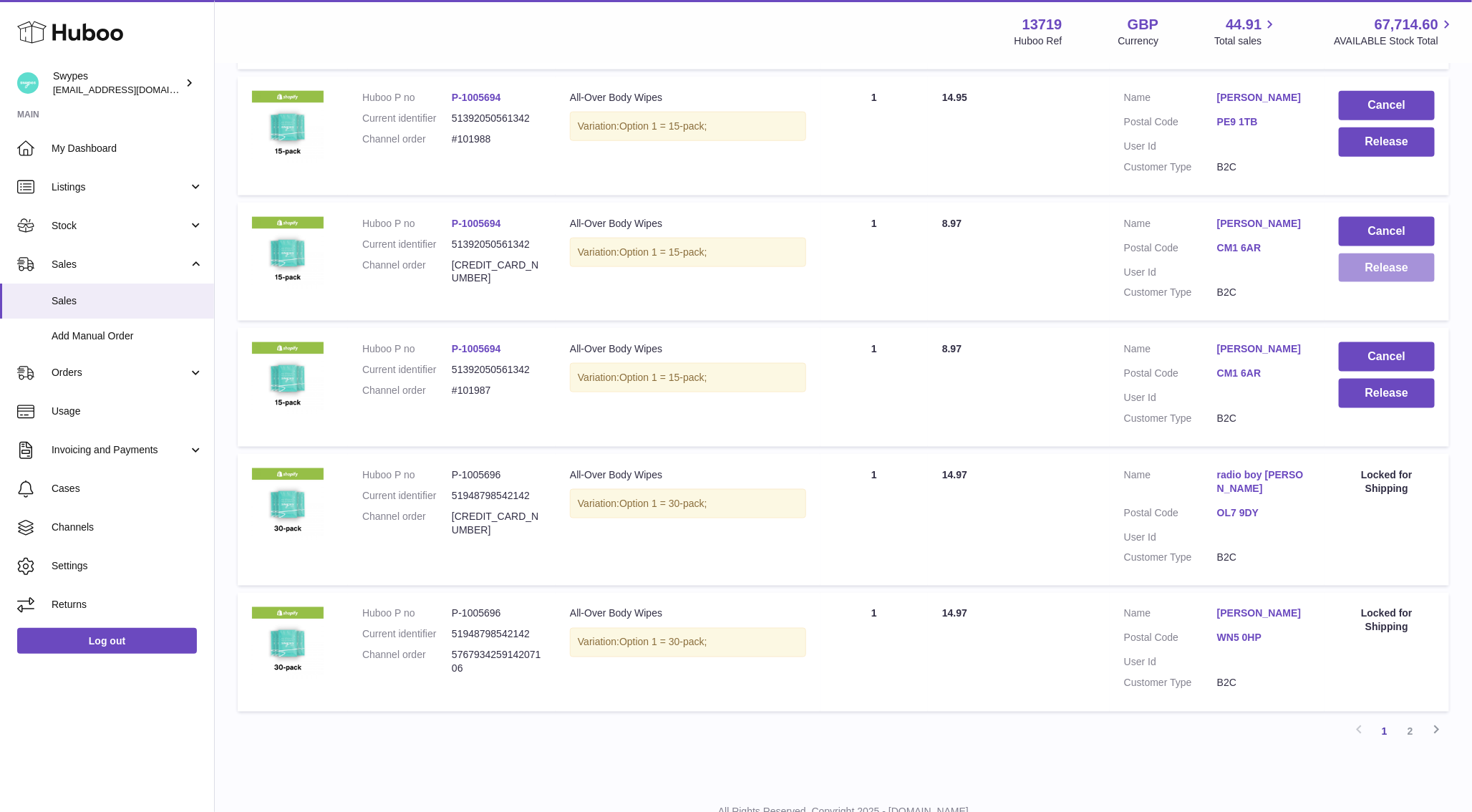
click at [1361, 283] on button "Release" at bounding box center [1387, 268] width 96 height 29
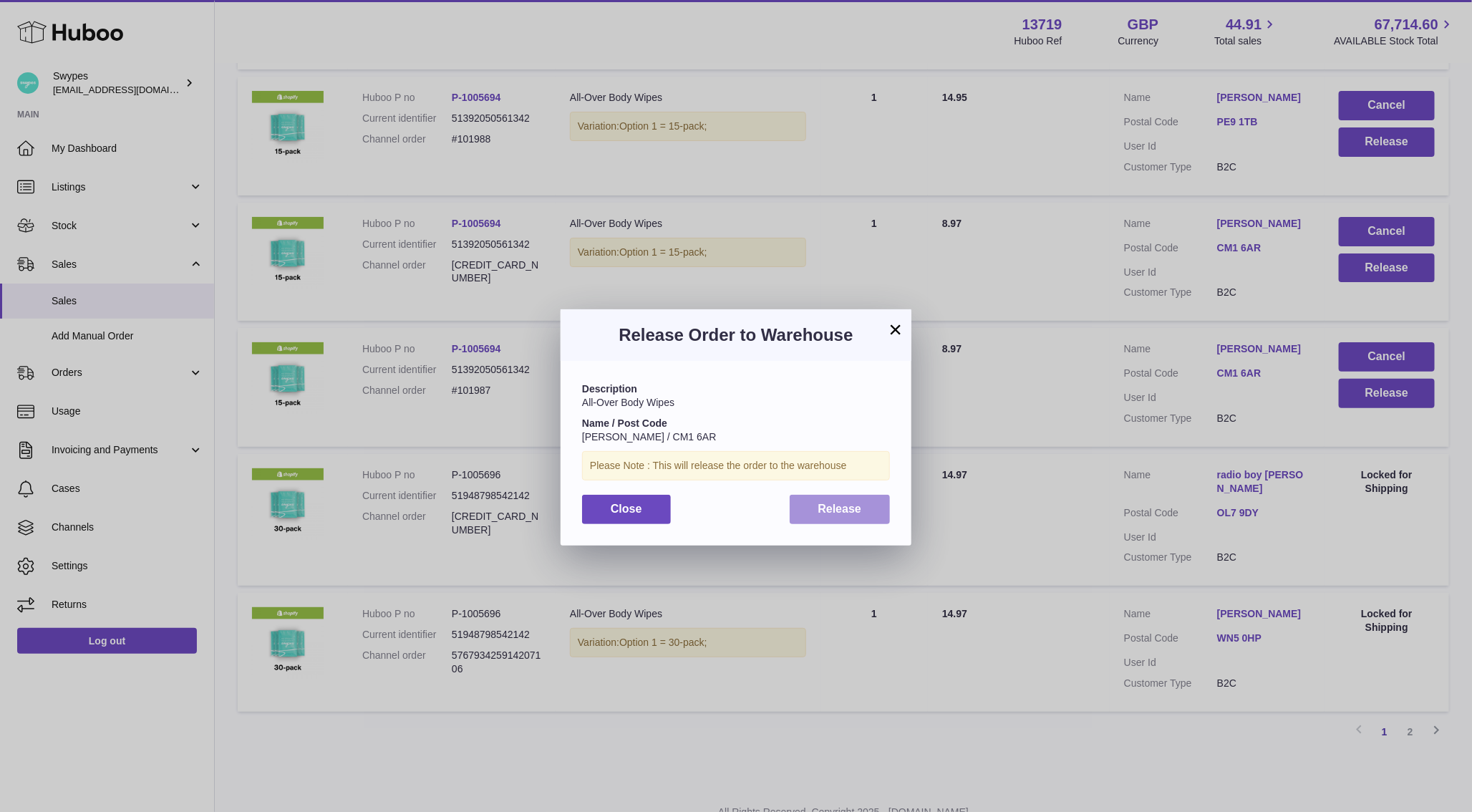
click at [838, 521] on button "Release" at bounding box center [840, 510] width 101 height 29
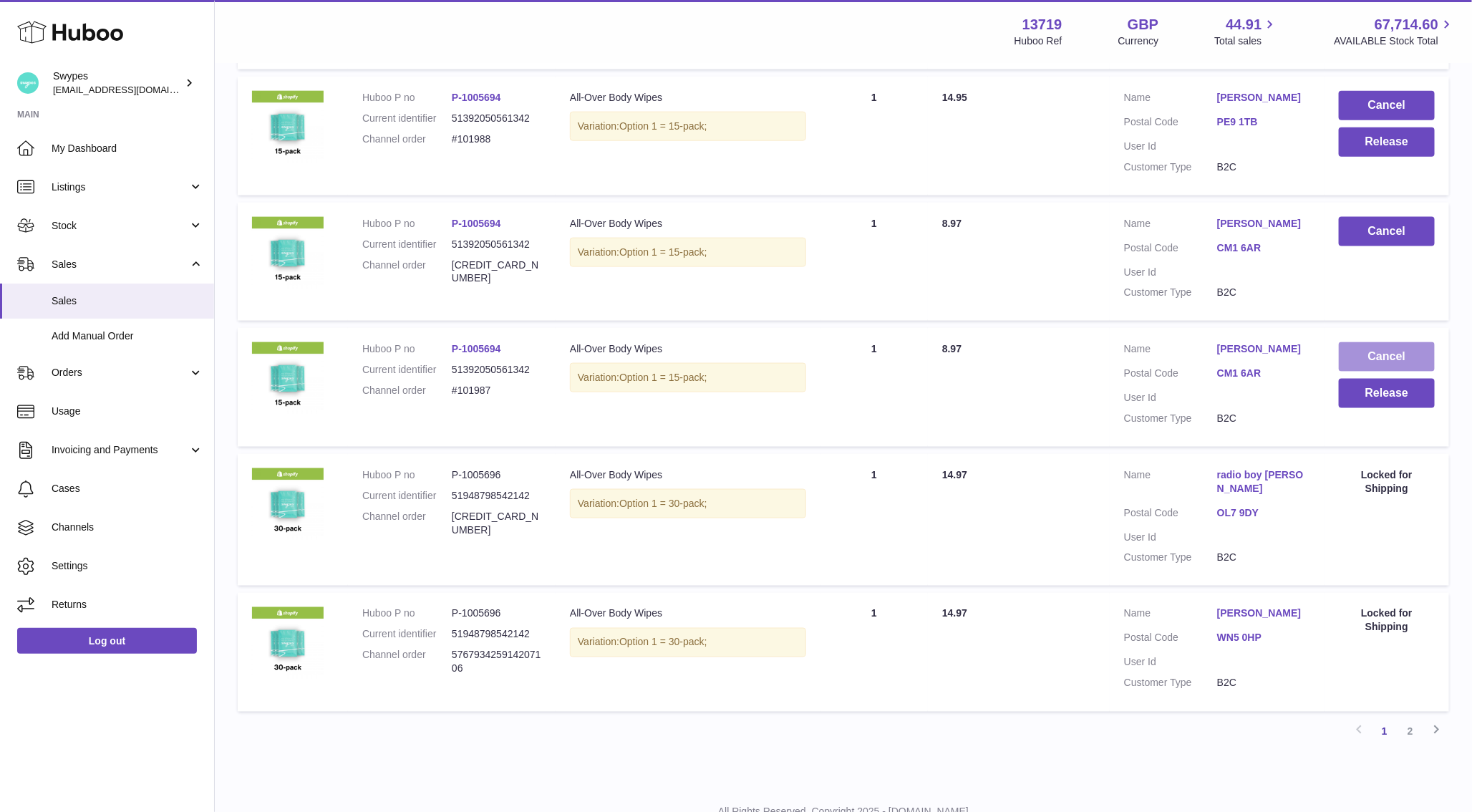
click at [1379, 372] on button "Cancel" at bounding box center [1387, 357] width 96 height 29
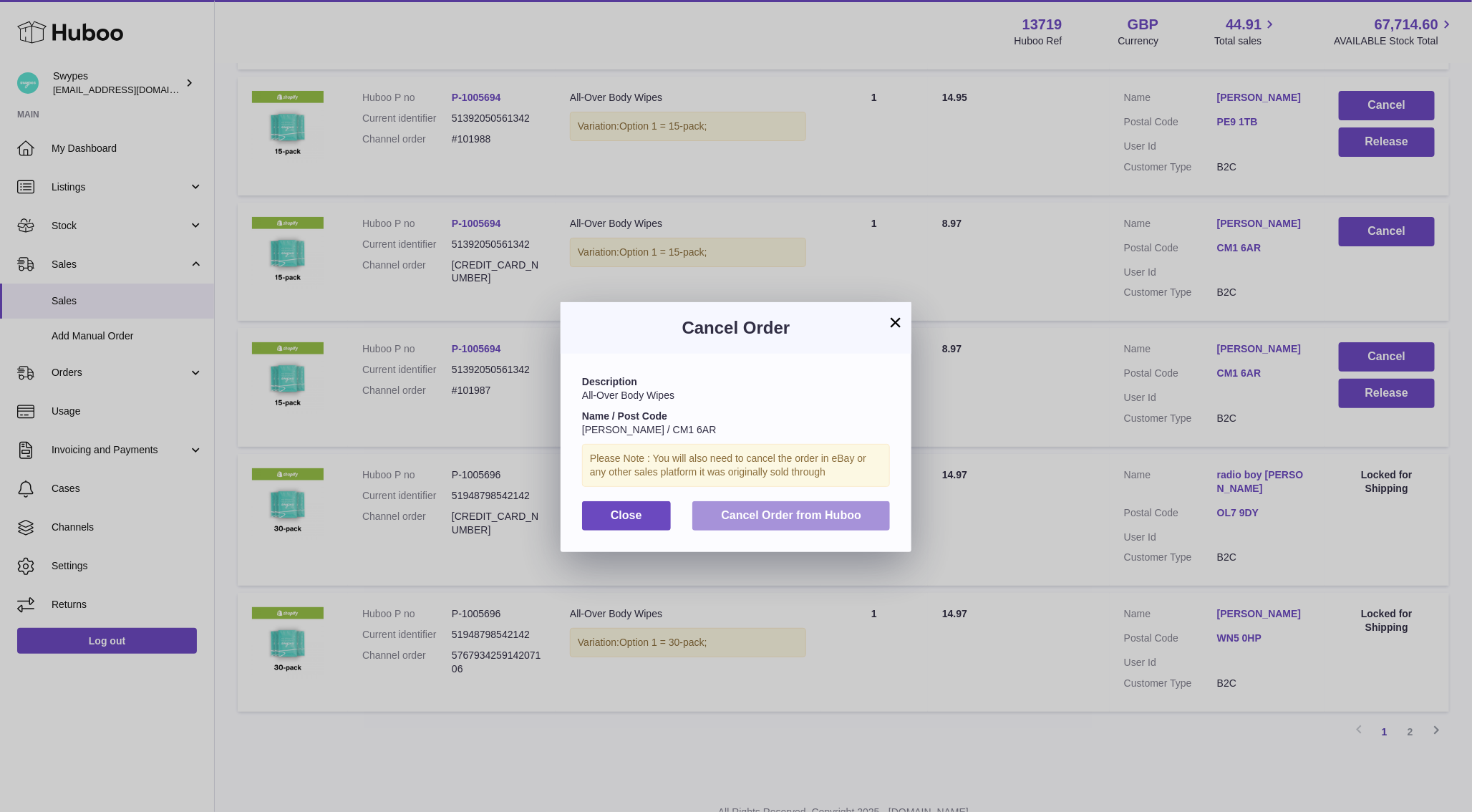
click at [835, 509] on span "Cancel Order from Huboo" at bounding box center [791, 515] width 140 height 12
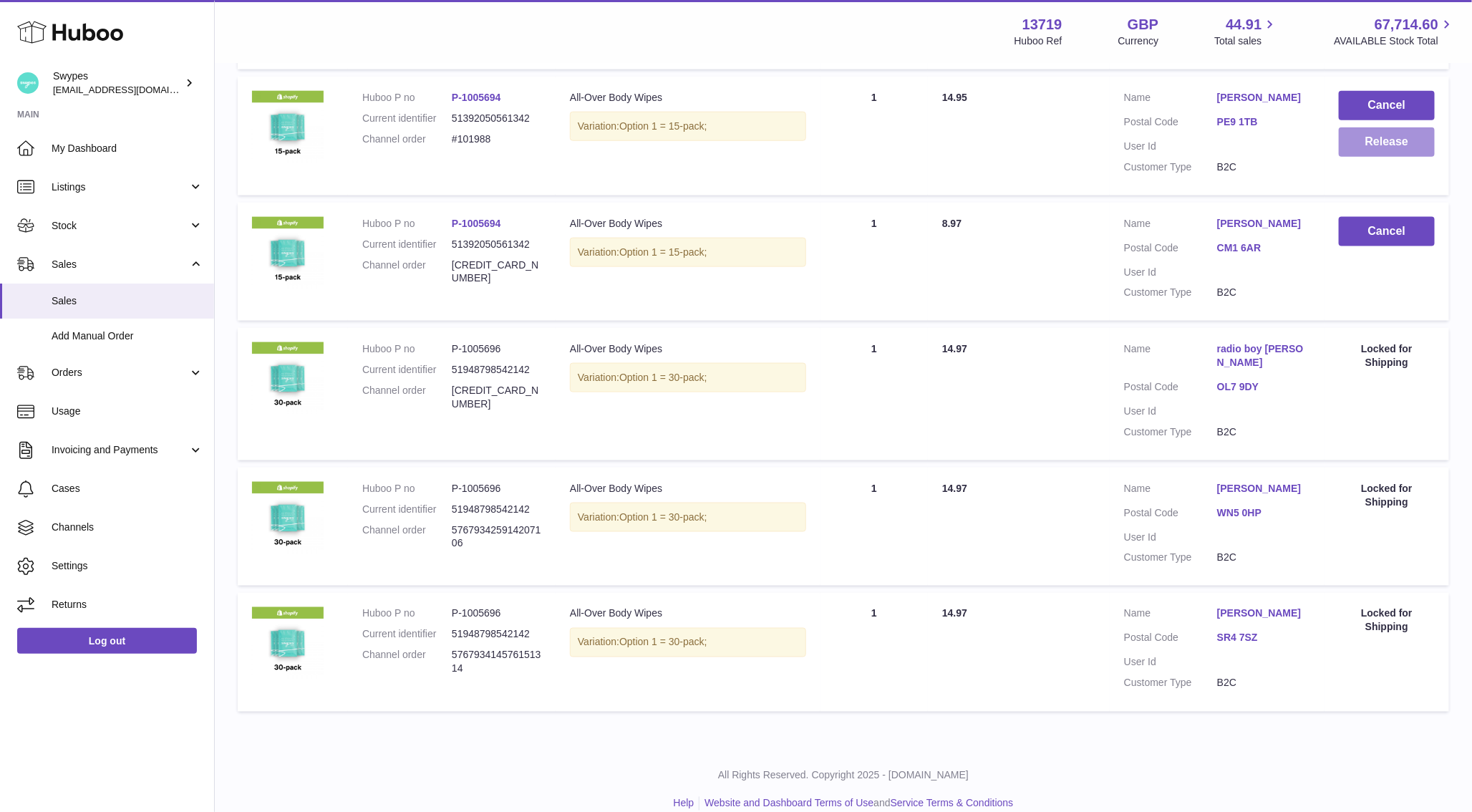
click at [1382, 157] on button "Release" at bounding box center [1387, 142] width 96 height 29
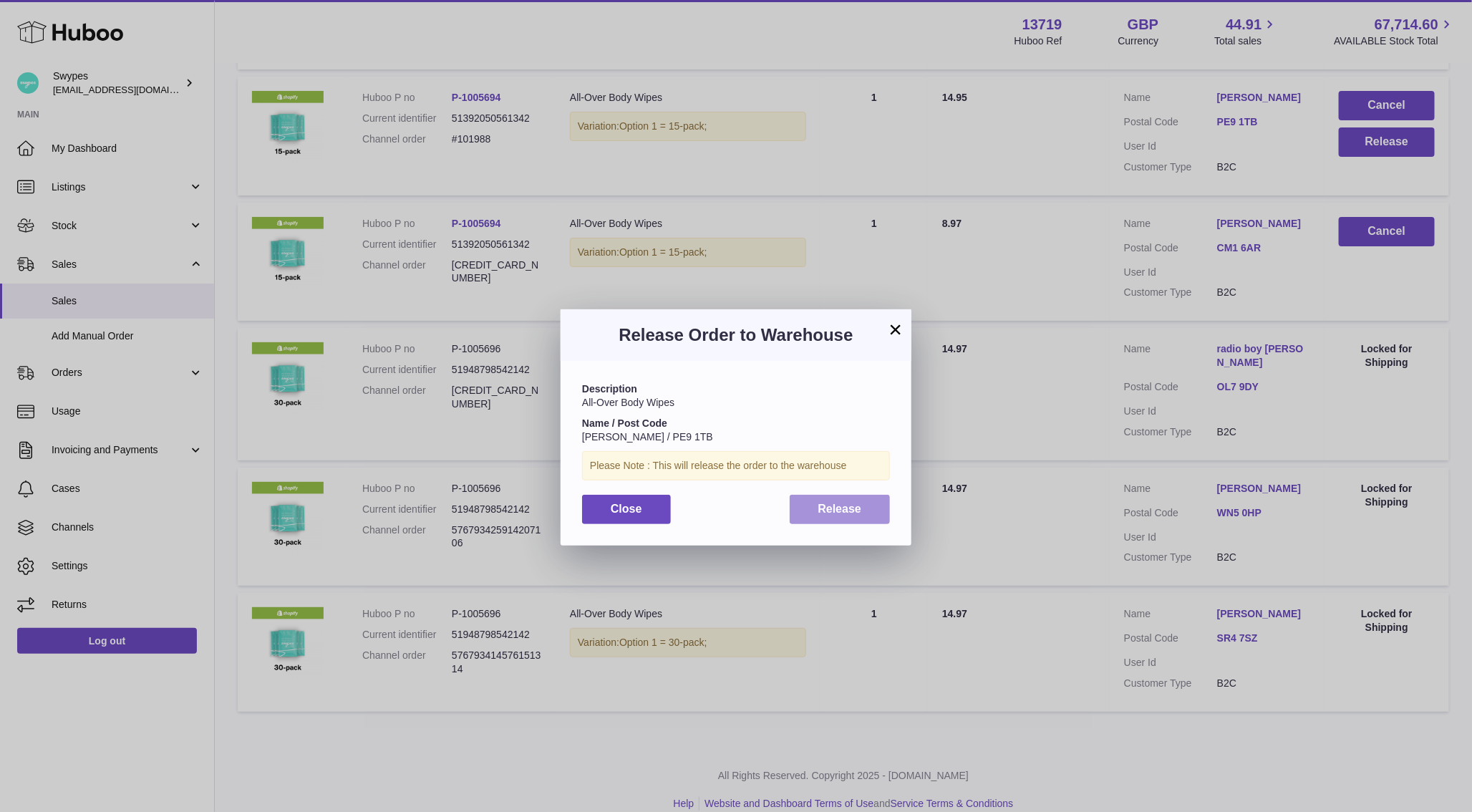
click at [855, 504] on span "Release" at bounding box center [840, 509] width 43 height 12
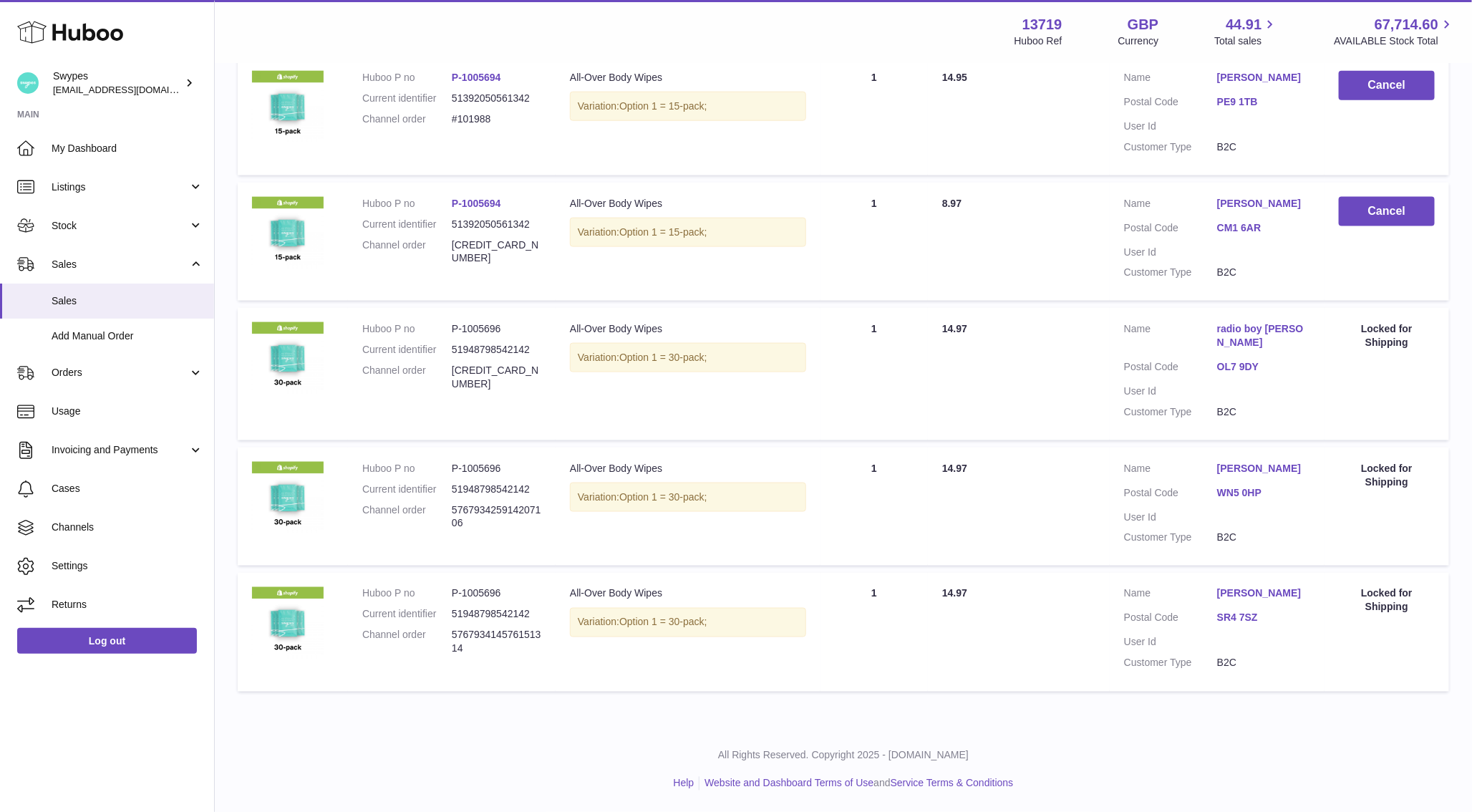
scroll to position [0, 0]
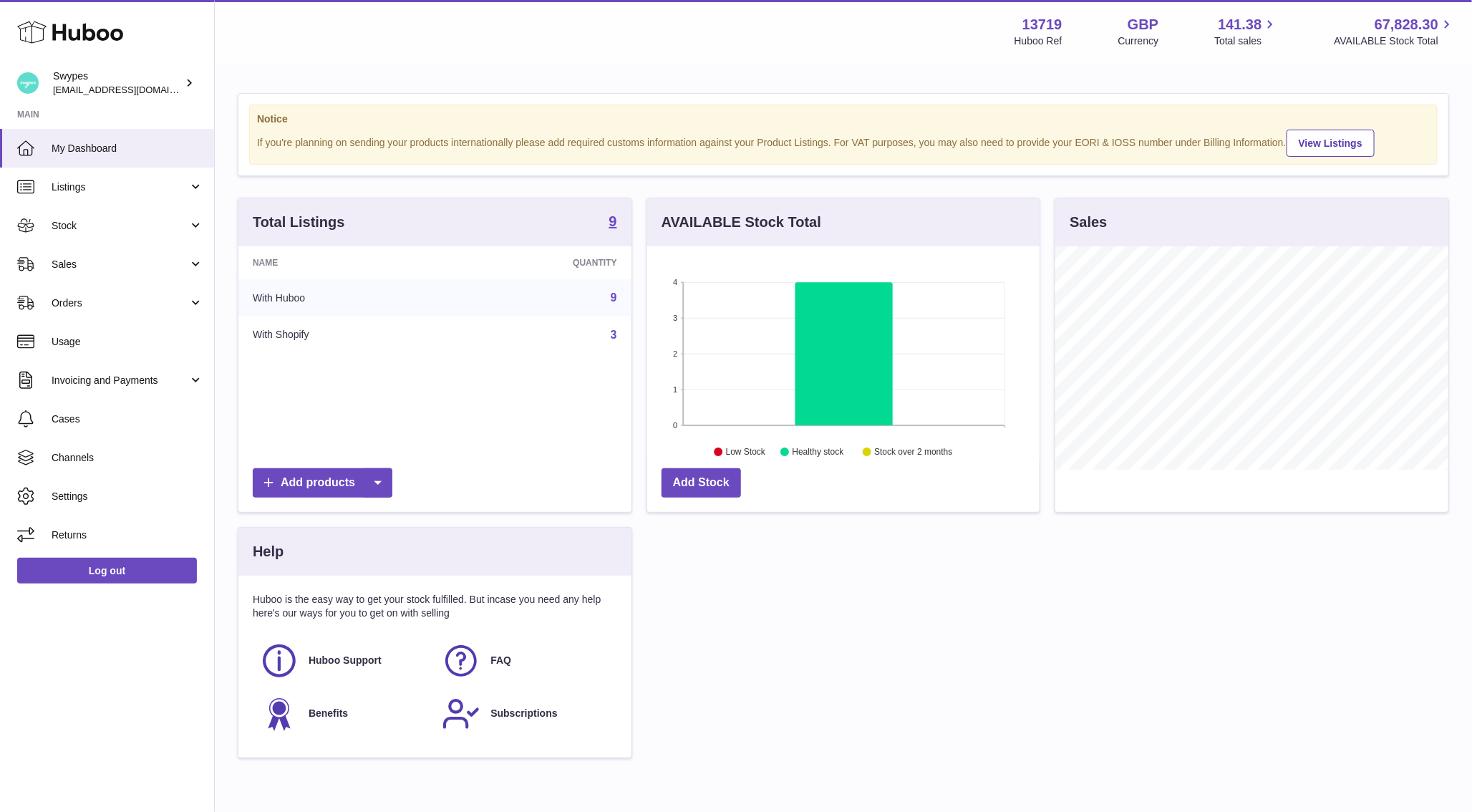
scroll to position [224, 393]
